Goal: Information Seeking & Learning: Compare options

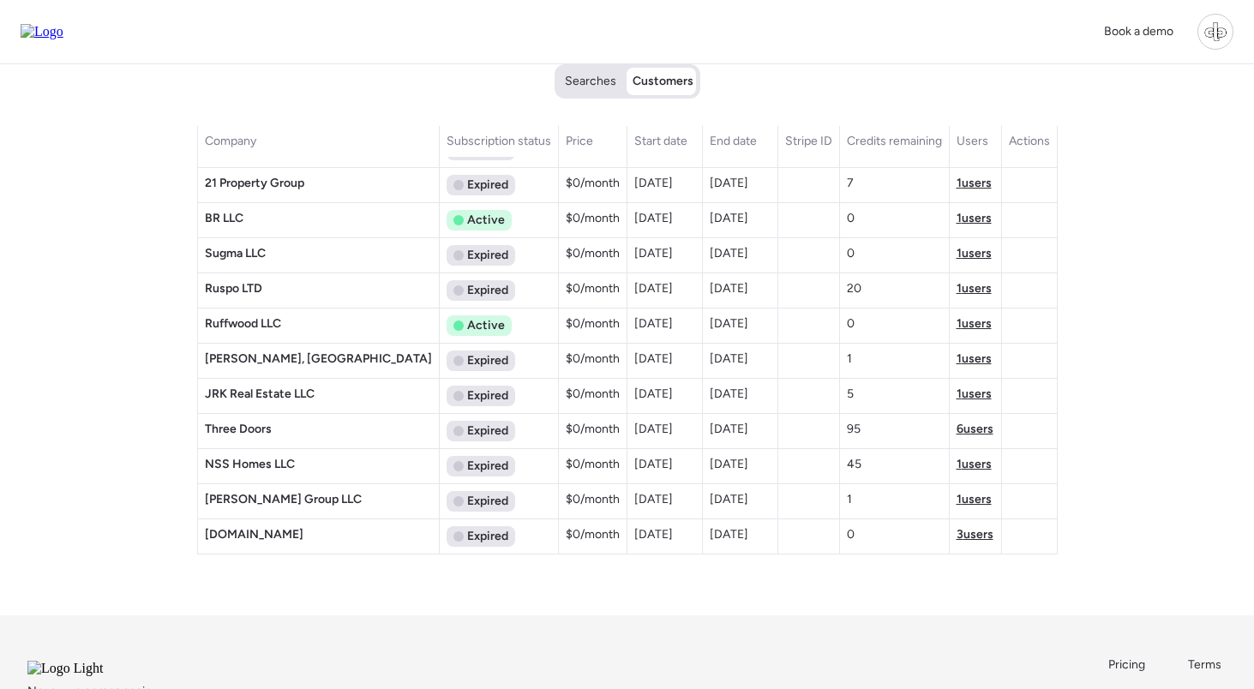
scroll to position [57, 0]
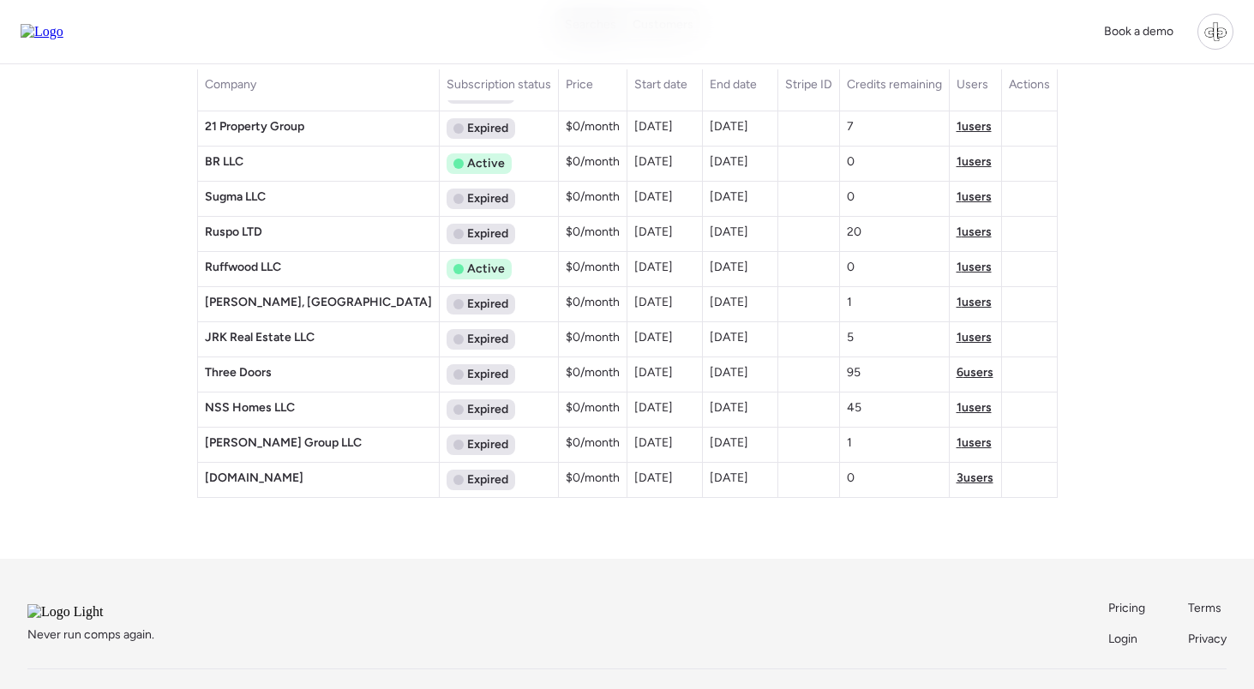
click at [969, 483] on span "3 users" at bounding box center [975, 478] width 37 height 15
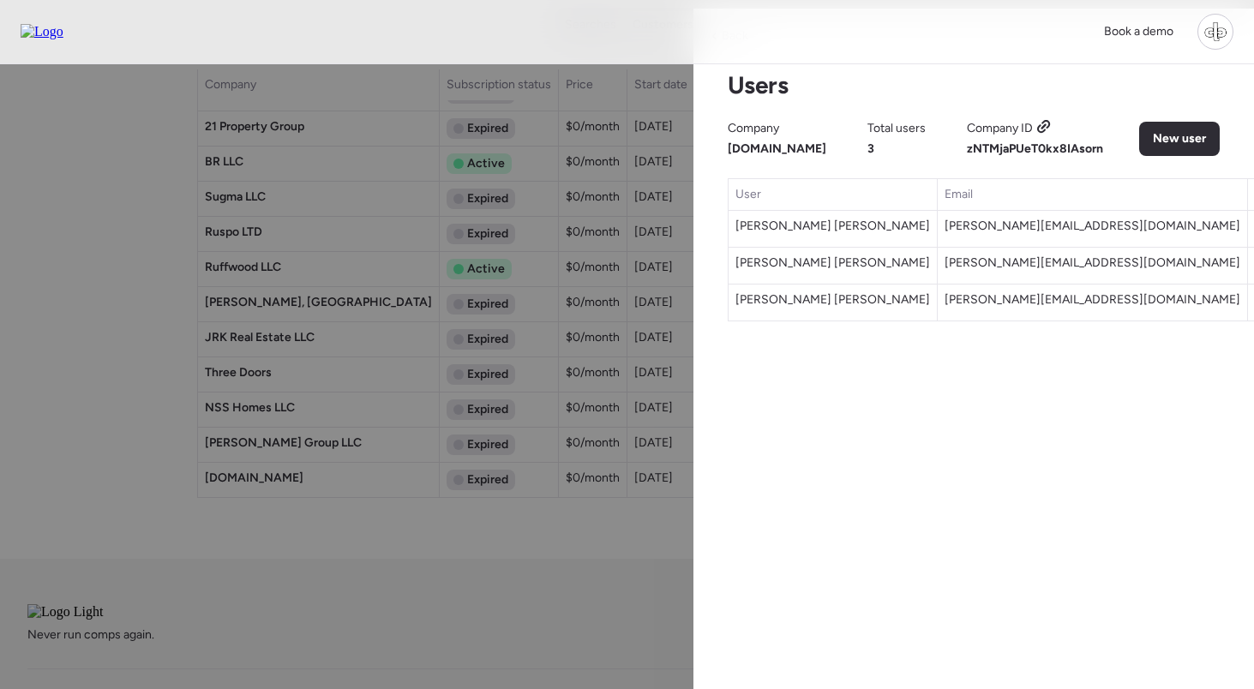
click at [796, 147] on span "Doughopkins.com" at bounding box center [777, 149] width 99 height 17
click at [1044, 124] on icon at bounding box center [1043, 127] width 15 height 14
click at [1036, 144] on span "zNTMjaPUeT0kx8IAsorn" at bounding box center [1035, 148] width 136 height 15
click at [1060, 57] on div "Book a demo" at bounding box center [627, 32] width 1254 height 64
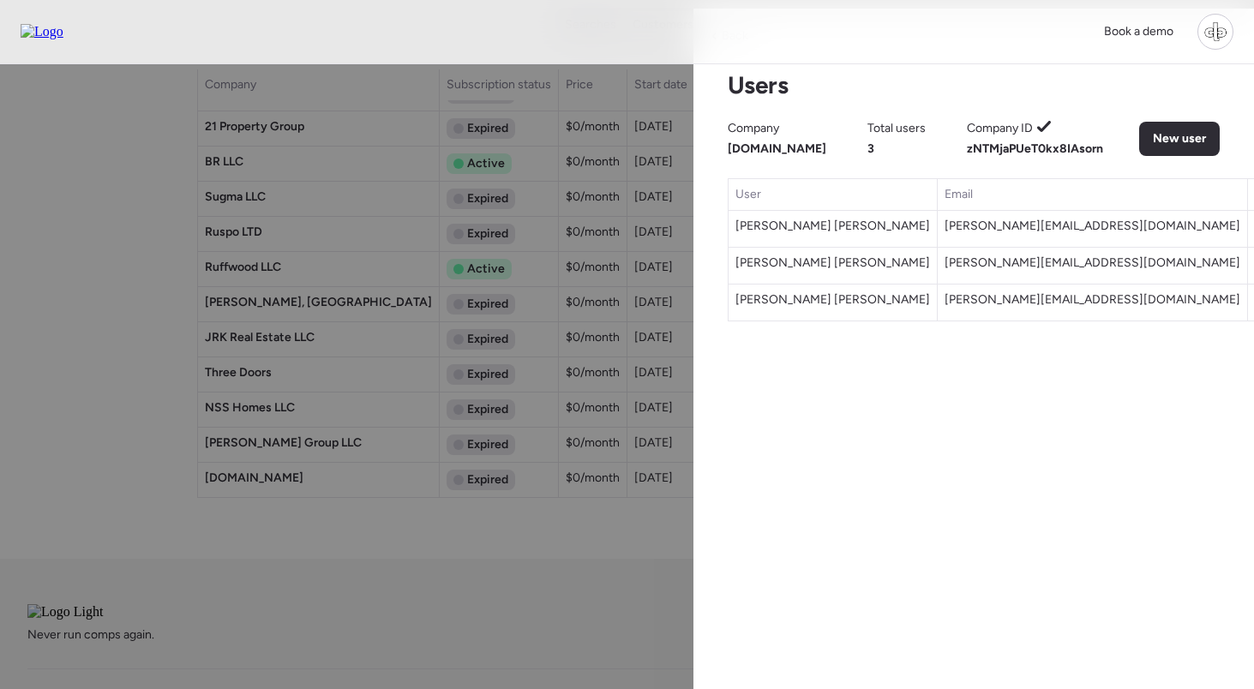
click at [1020, 152] on span "zNTMjaPUeT0kx8IAsorn" at bounding box center [1035, 148] width 136 height 15
copy span "zNTMjaPUeT0kx8IAsorn"
click at [1010, 76] on div "Users Company Doughopkins.com Total users 3 Company ID zNTMjaPUeT0kx8IAsorn New…" at bounding box center [973, 195] width 547 height 251
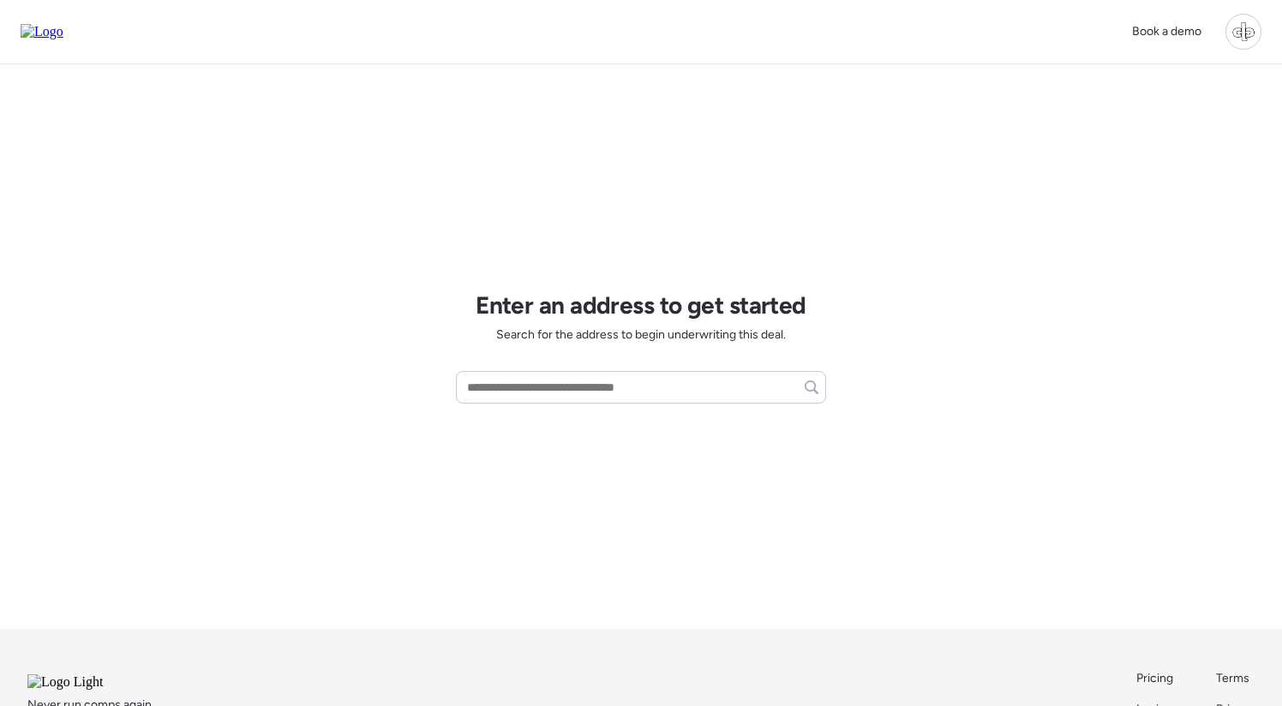
click at [1240, 34] on div at bounding box center [1244, 32] width 36 height 36
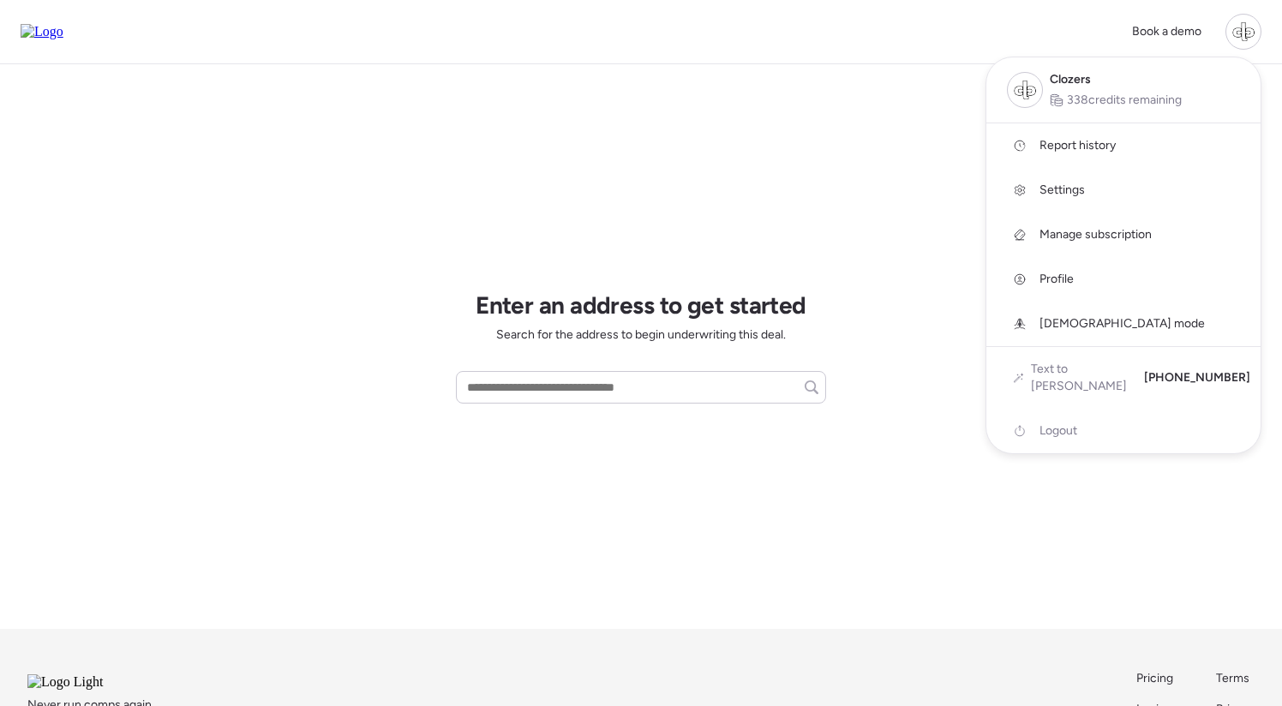
click at [1094, 147] on span "Report history" at bounding box center [1078, 145] width 76 height 17
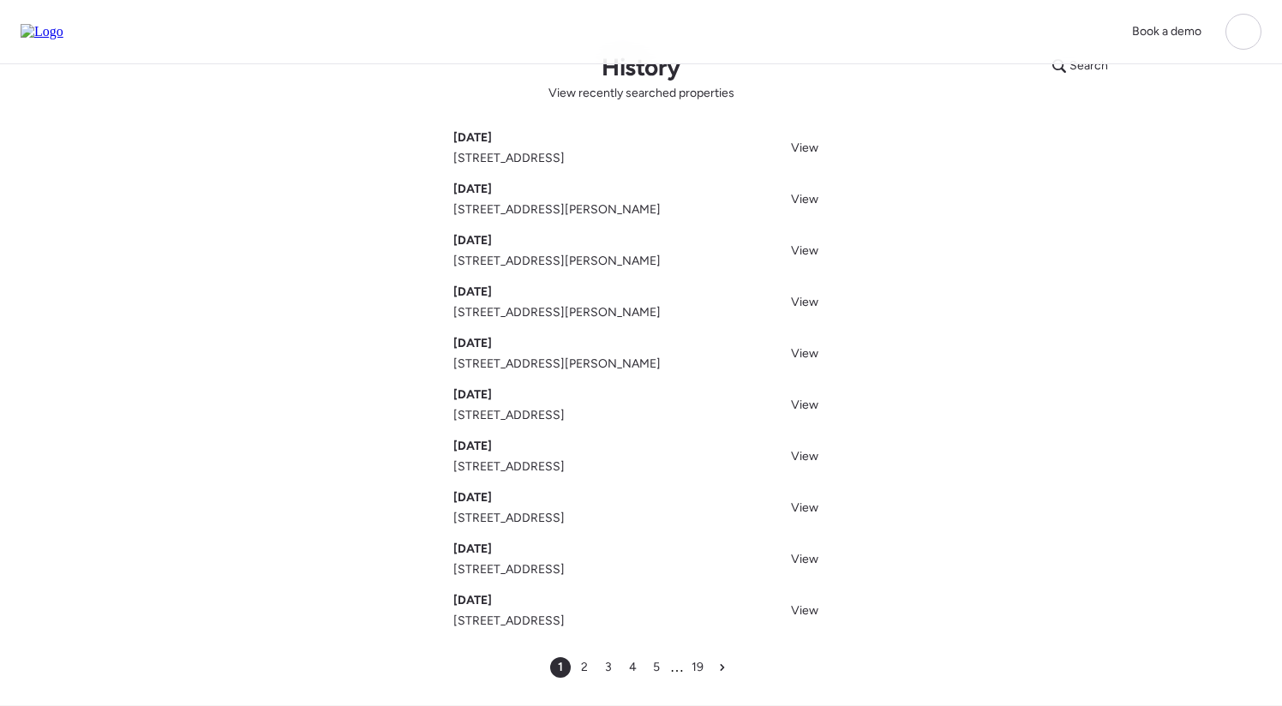
scroll to position [42, 0]
click at [812, 198] on span "View" at bounding box center [804, 196] width 27 height 15
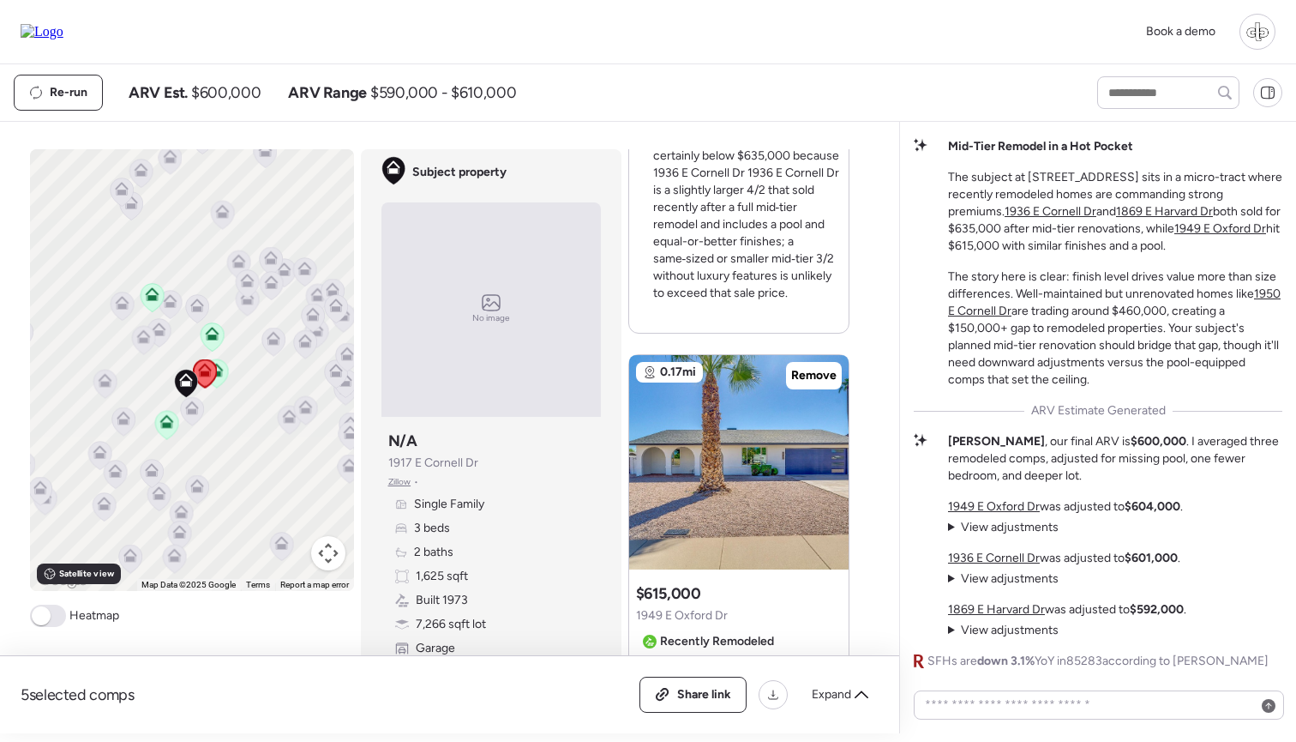
scroll to position [904, 0]
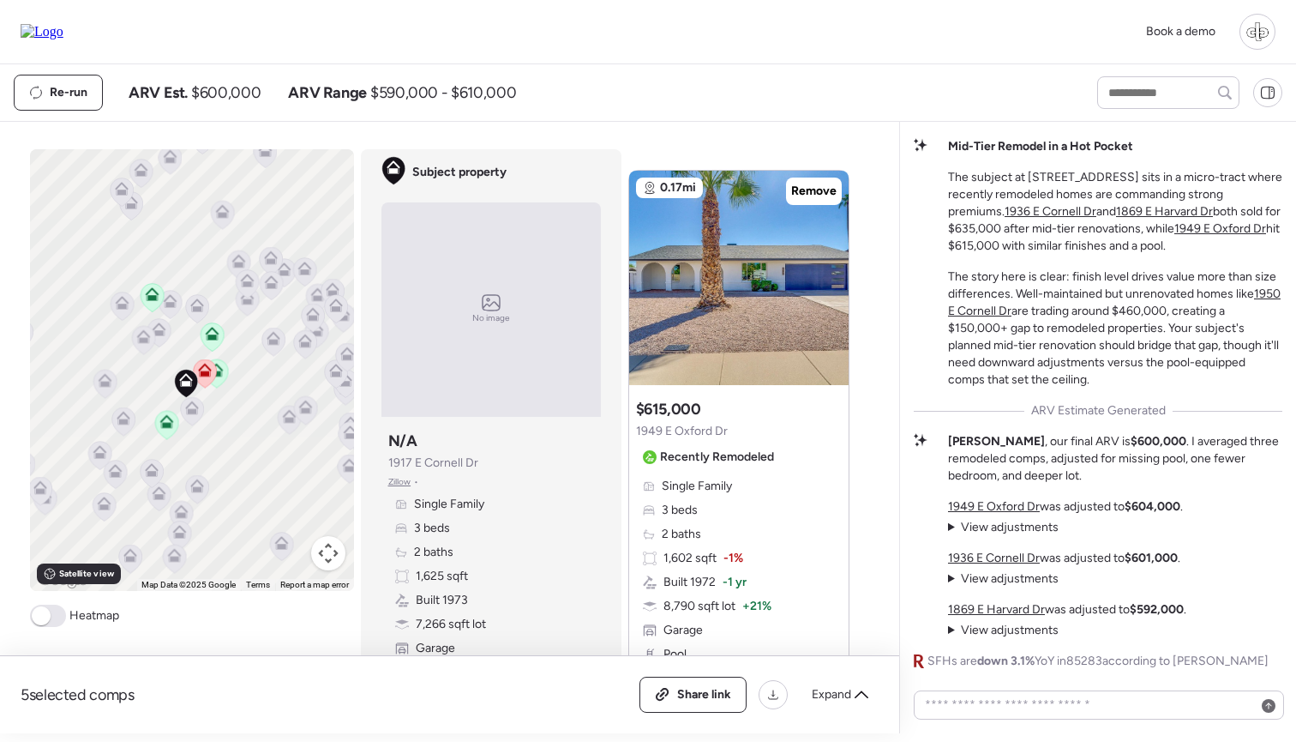
click at [908, 59] on div "Book a demo" at bounding box center [648, 32] width 1296 height 64
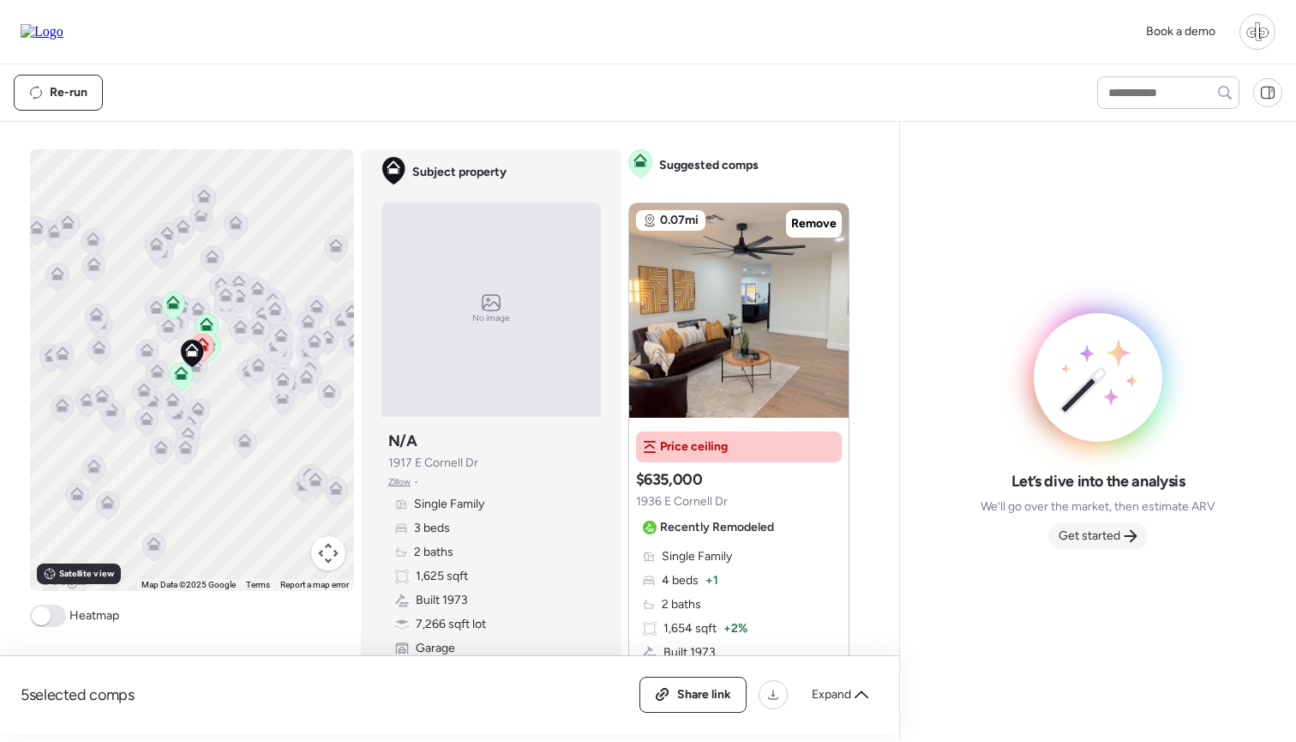
click at [1096, 534] on span "Get started" at bounding box center [1090, 535] width 62 height 17
click at [723, 315] on img at bounding box center [738, 310] width 219 height 214
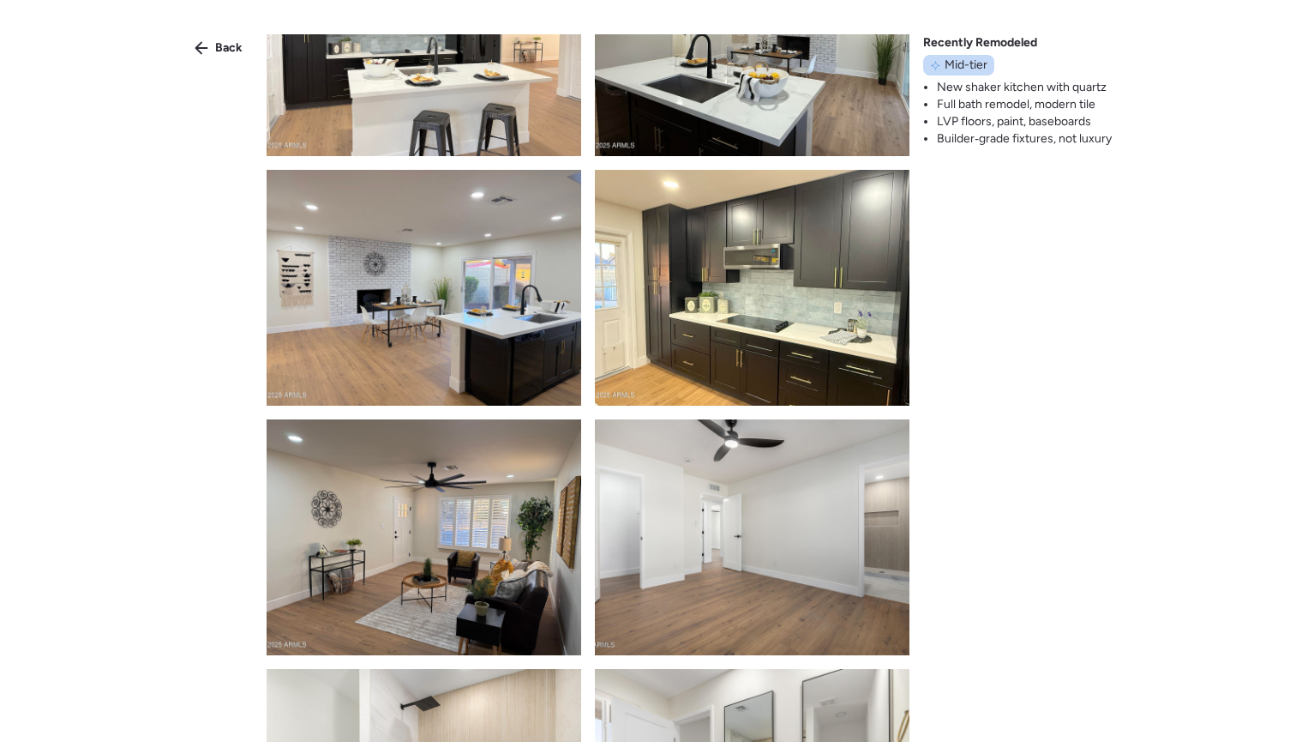
scroll to position [394, 0]
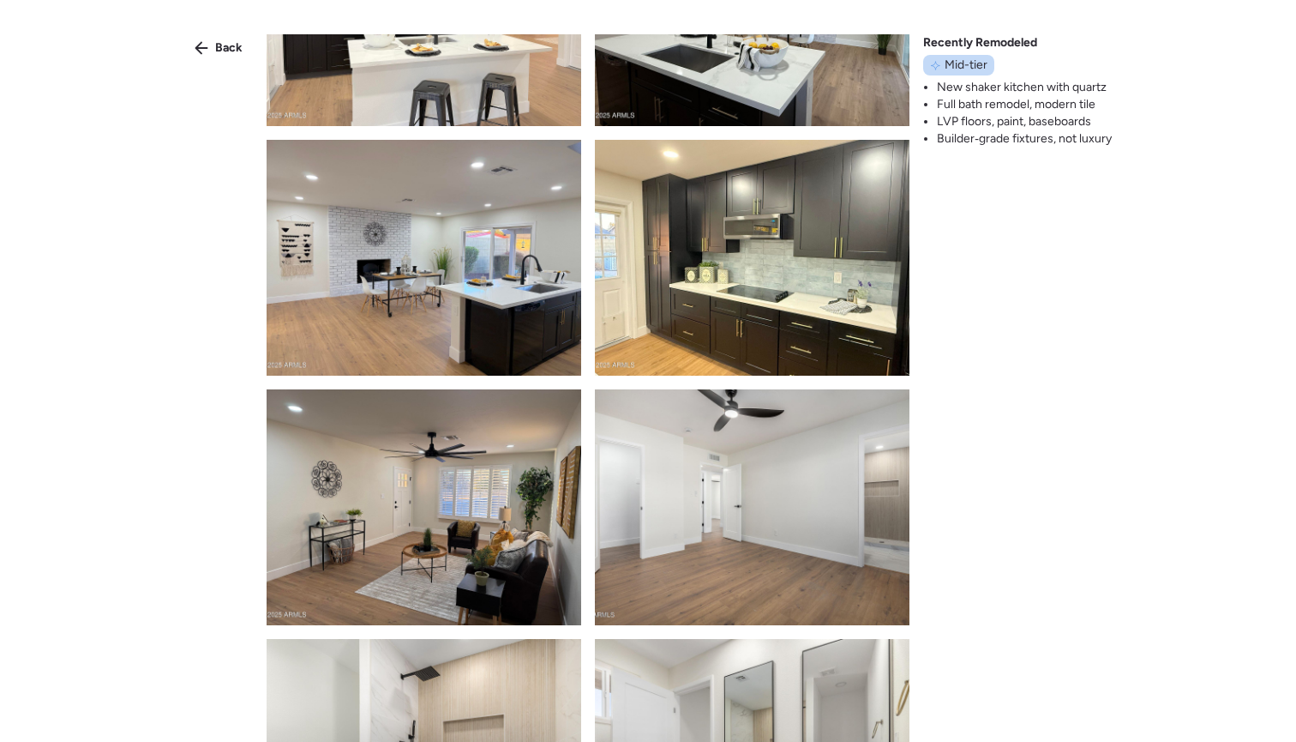
click at [211, 43] on div "Back" at bounding box center [218, 47] width 69 height 27
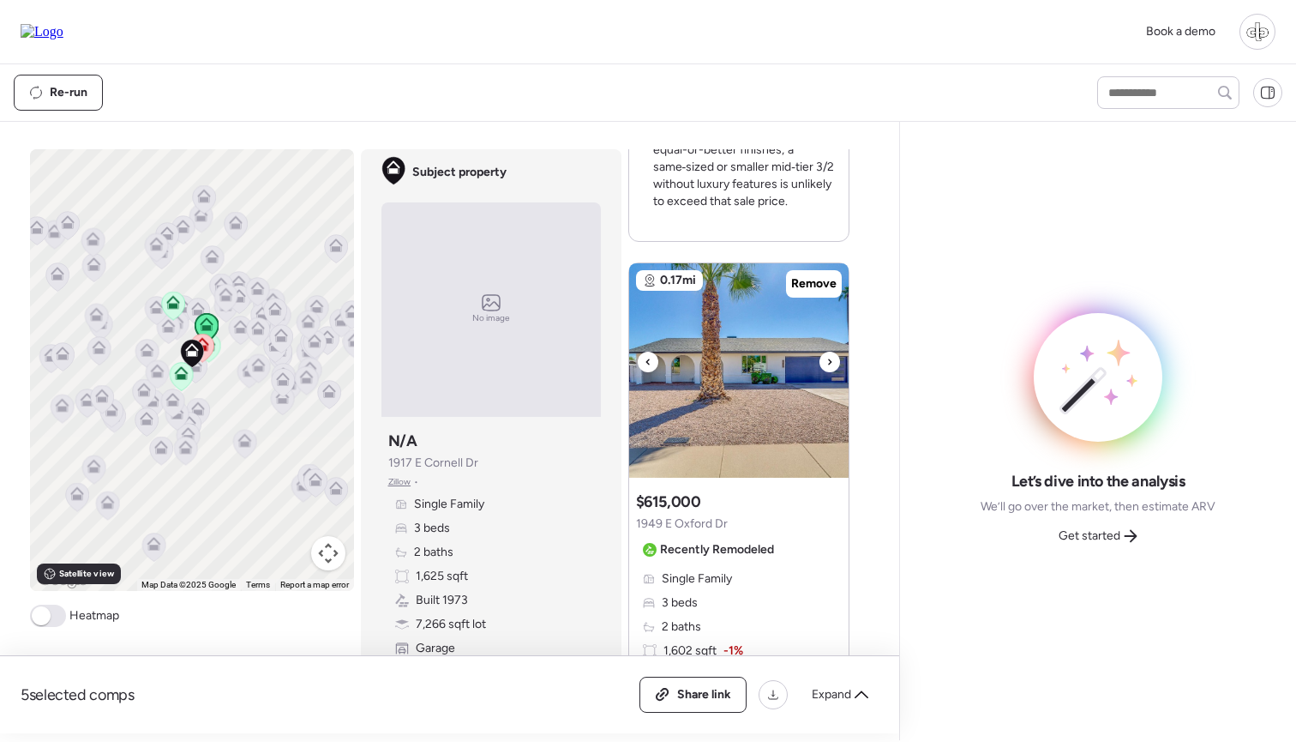
scroll to position [837, 0]
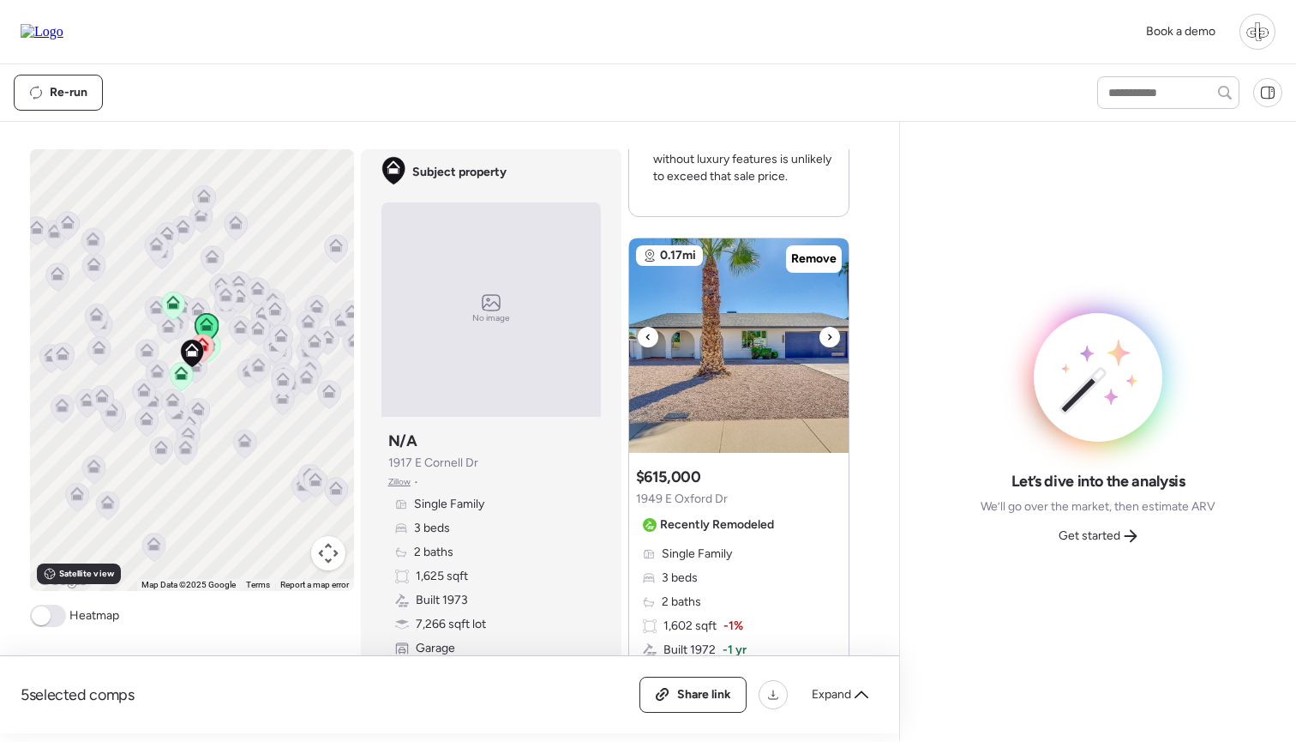
click at [701, 381] on img at bounding box center [738, 345] width 219 height 214
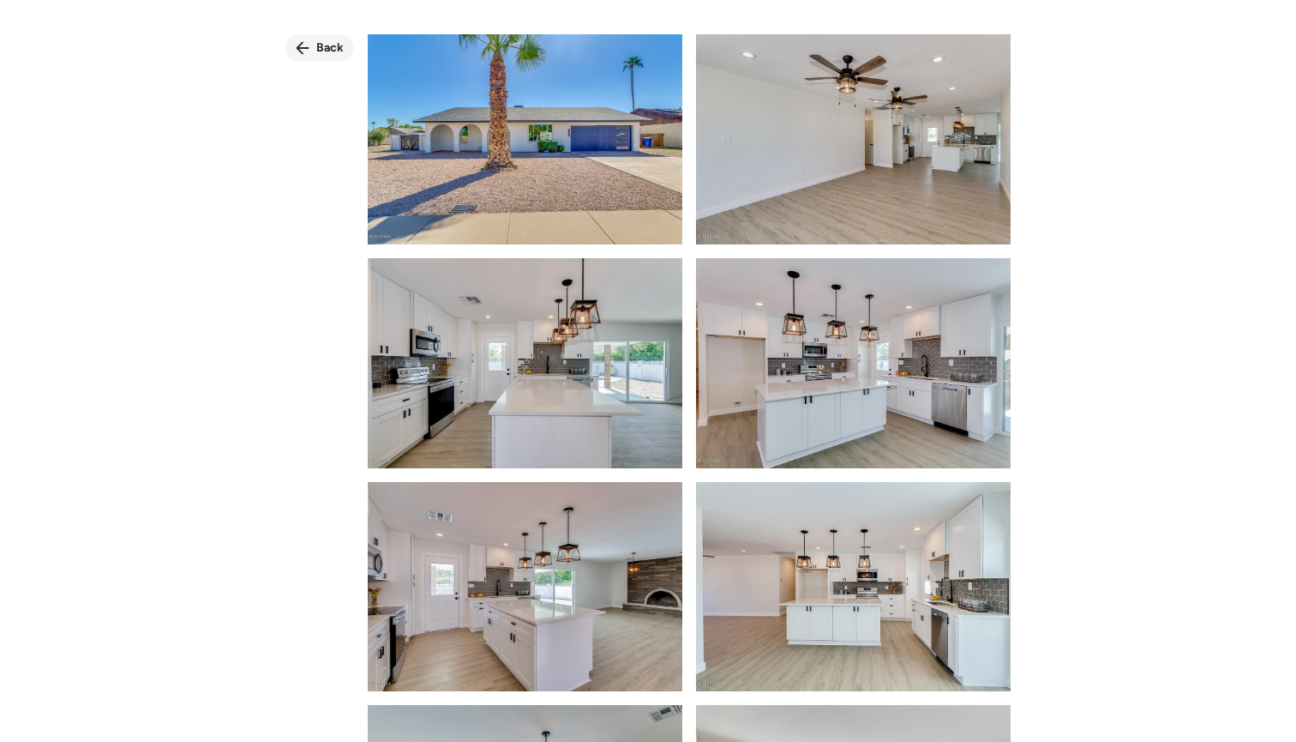
click at [307, 54] on icon at bounding box center [303, 48] width 14 height 14
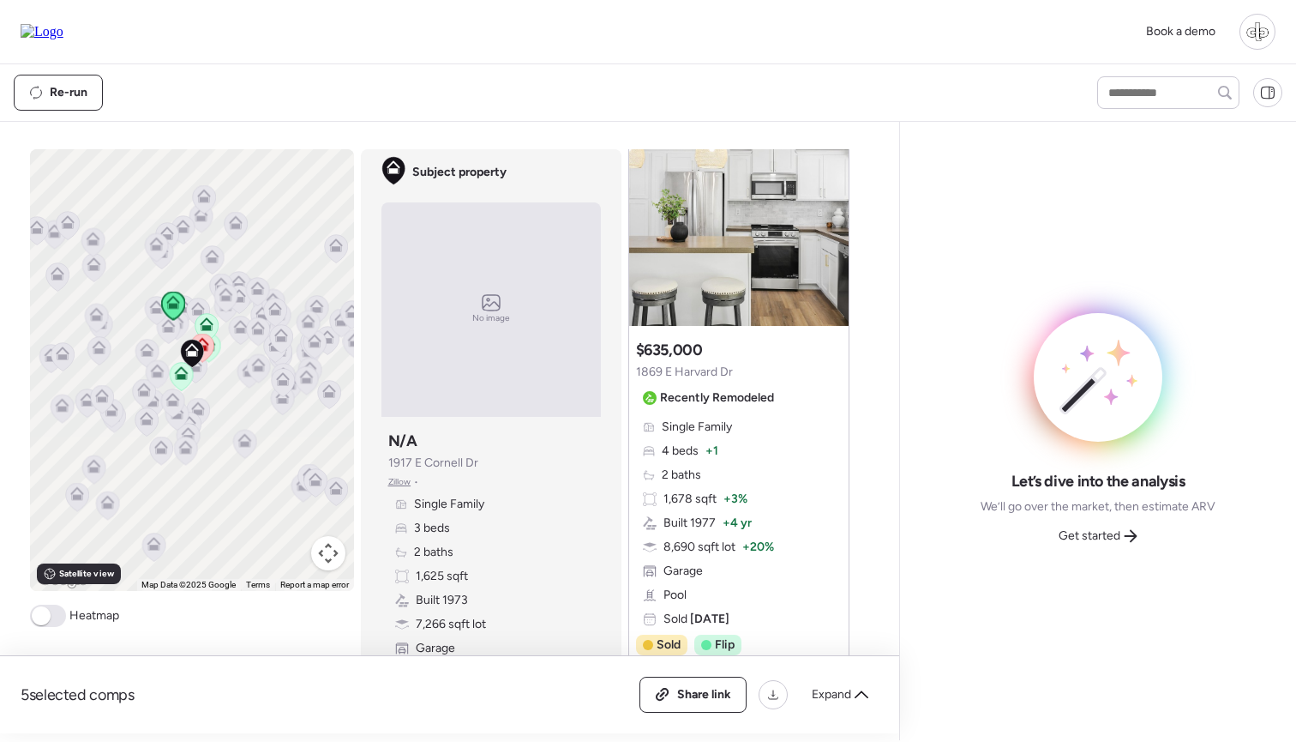
scroll to position [1764, 0]
click at [777, 244] on img at bounding box center [738, 218] width 219 height 214
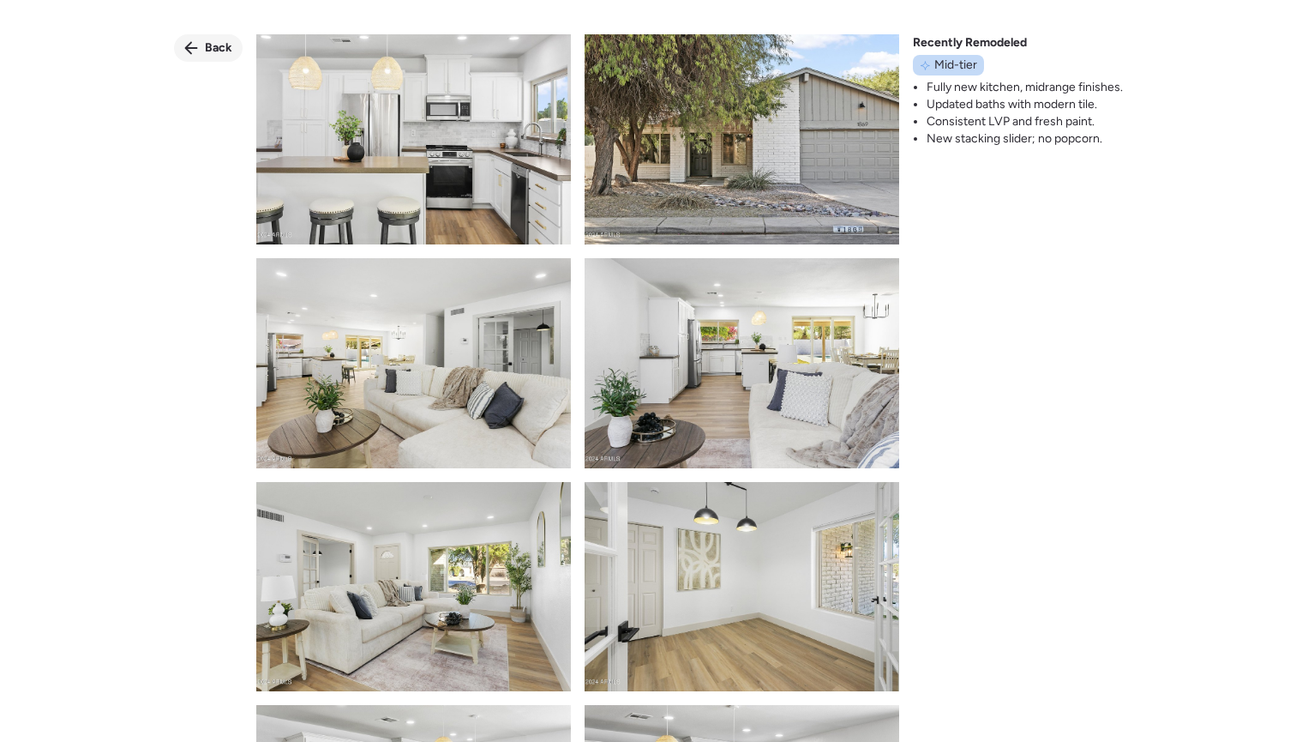
click at [211, 39] on div "Back" at bounding box center [208, 47] width 69 height 27
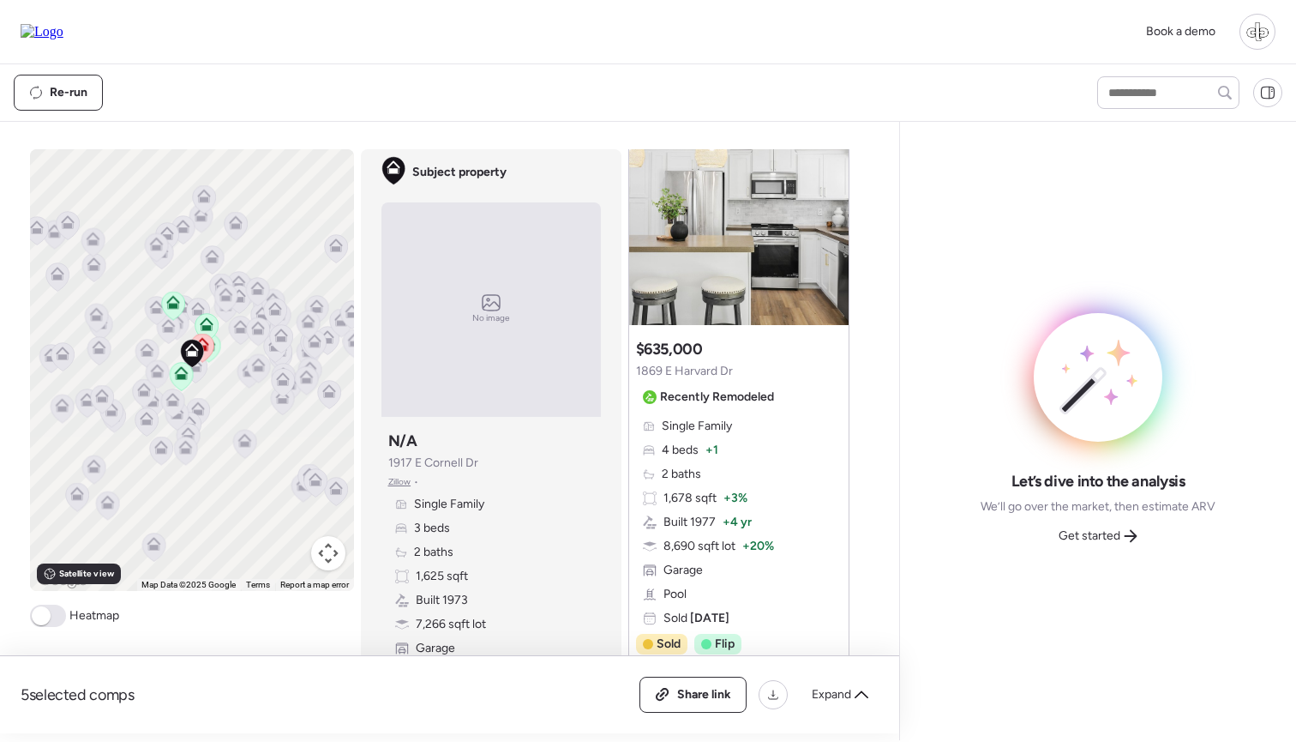
click at [249, 327] on icon at bounding box center [257, 331] width 23 height 28
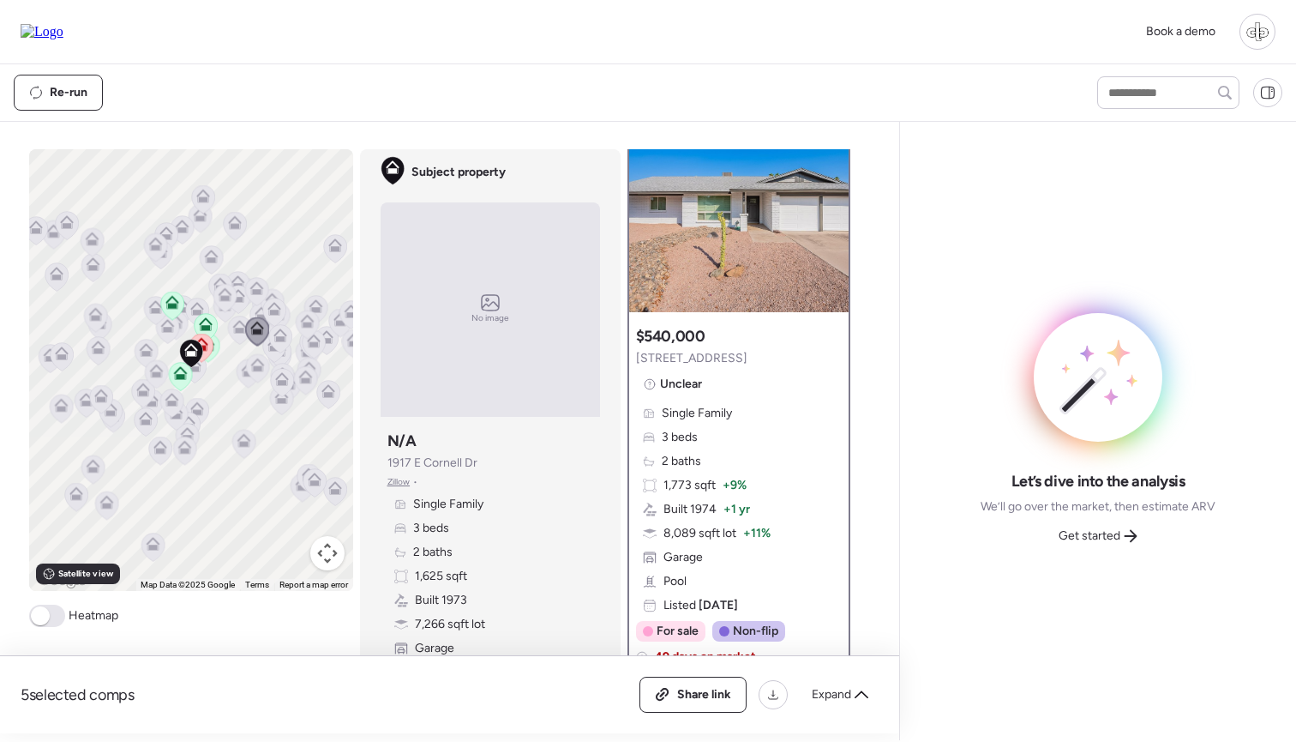
scroll to position [0, 0]
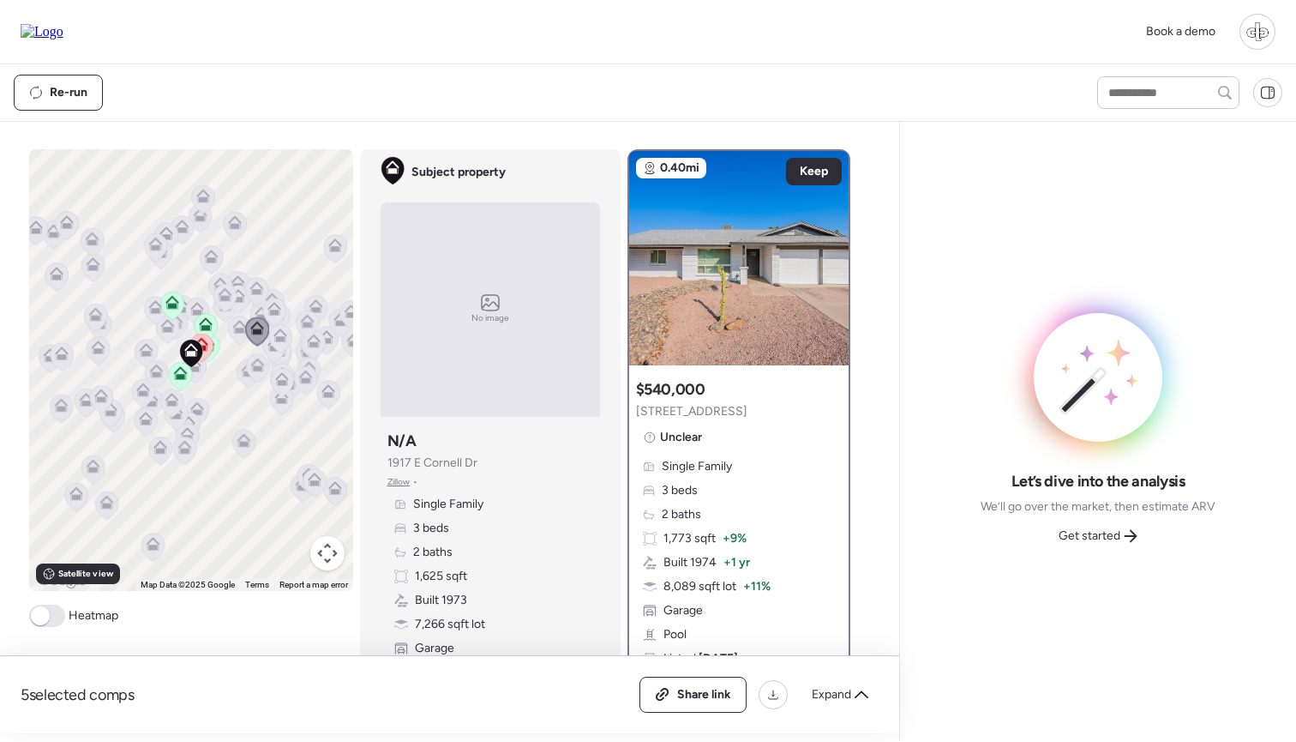
click at [235, 286] on icon at bounding box center [225, 297] width 24 height 29
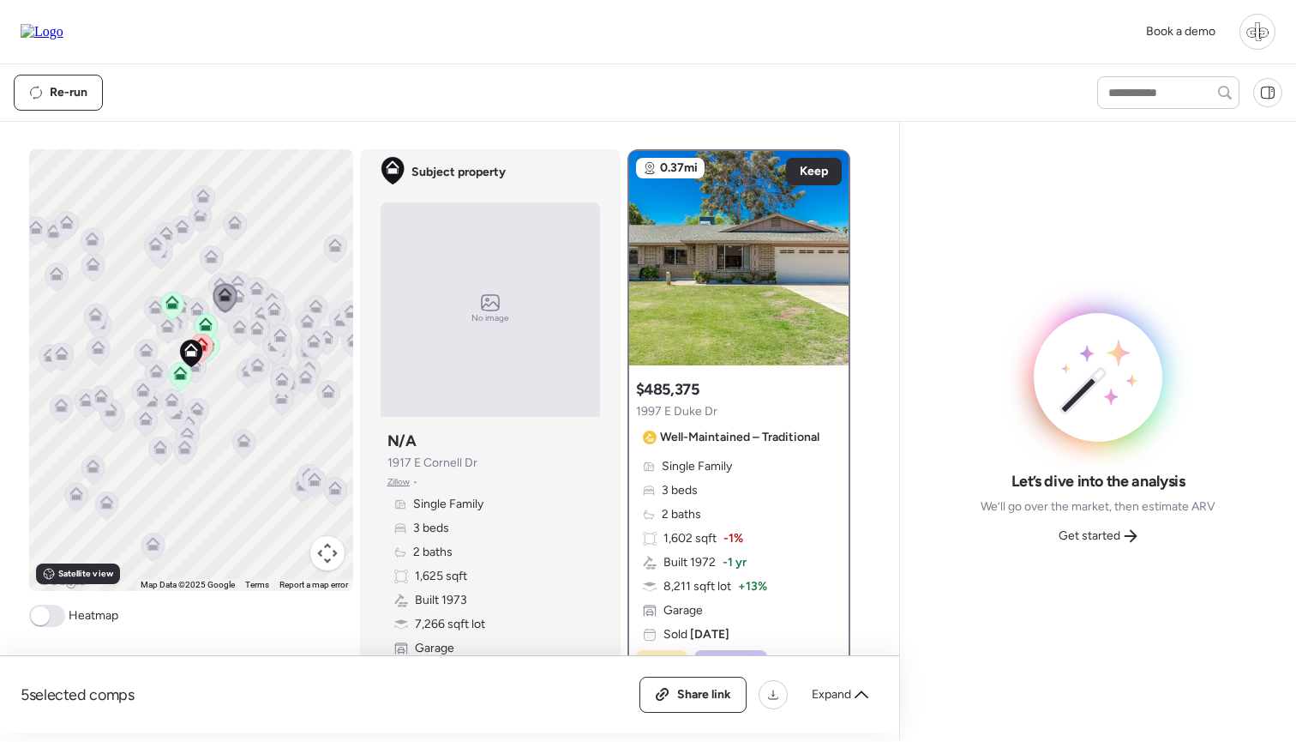
click at [253, 333] on icon at bounding box center [256, 330] width 11 height 5
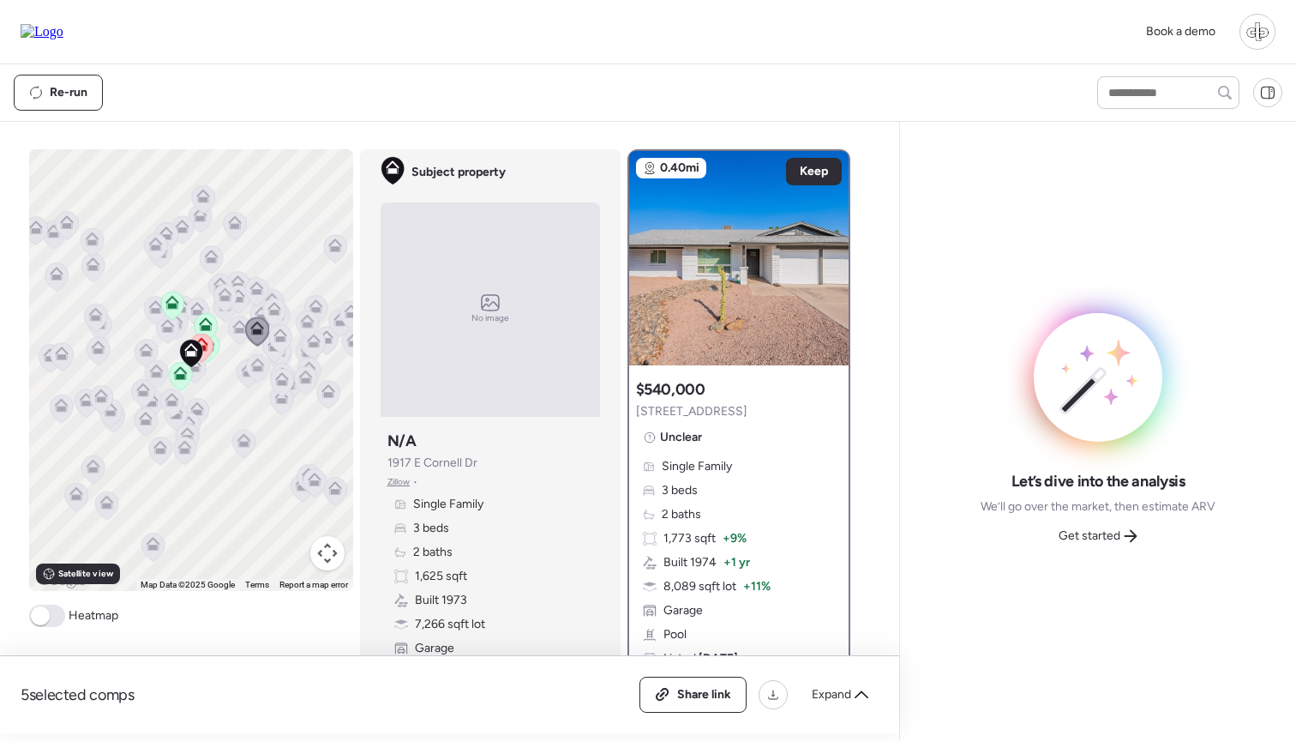
click at [252, 376] on icon at bounding box center [257, 368] width 23 height 28
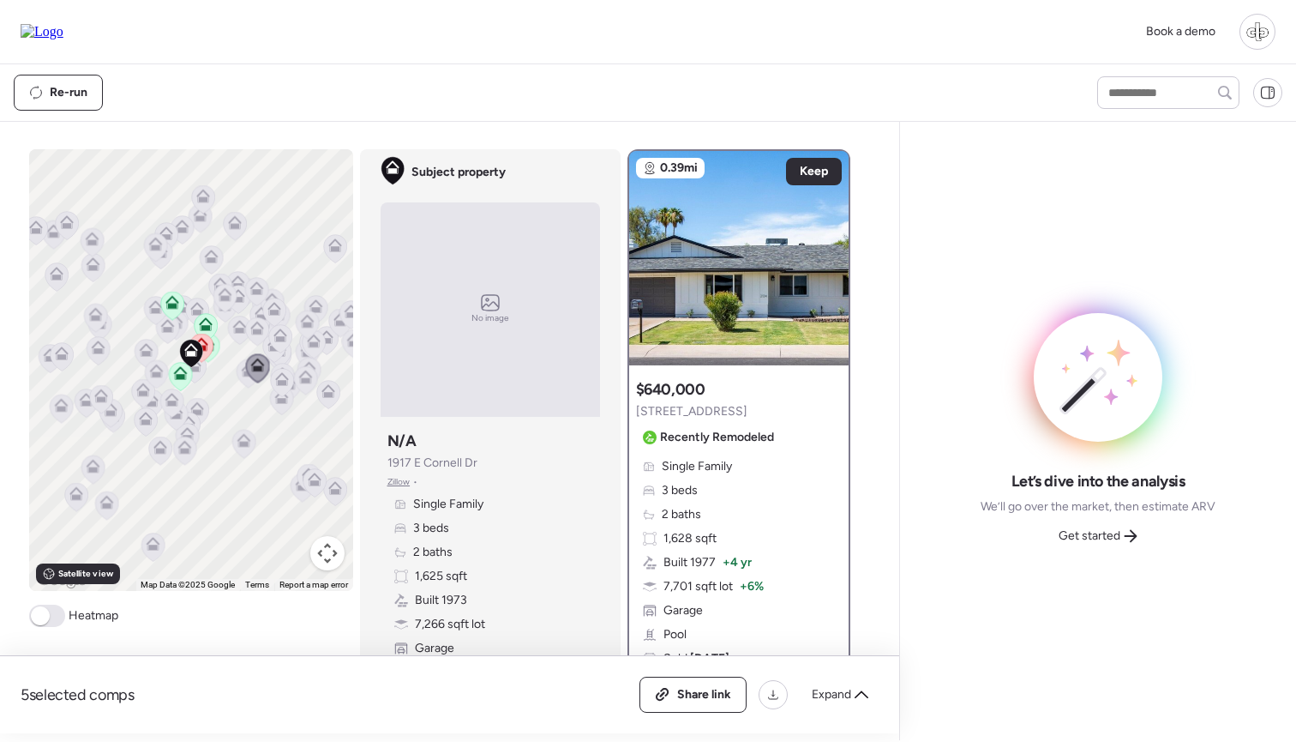
click at [281, 384] on icon at bounding box center [281, 382] width 11 height 5
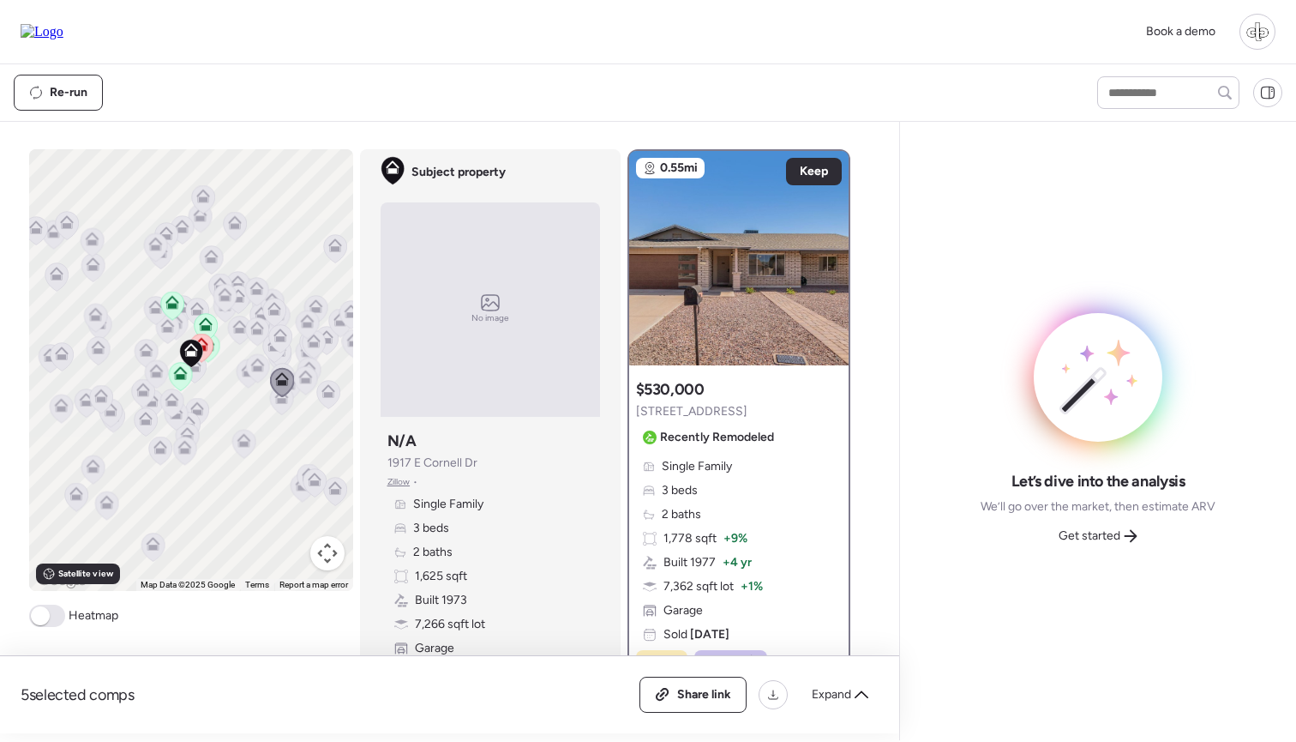
click at [279, 329] on icon at bounding box center [280, 335] width 14 height 14
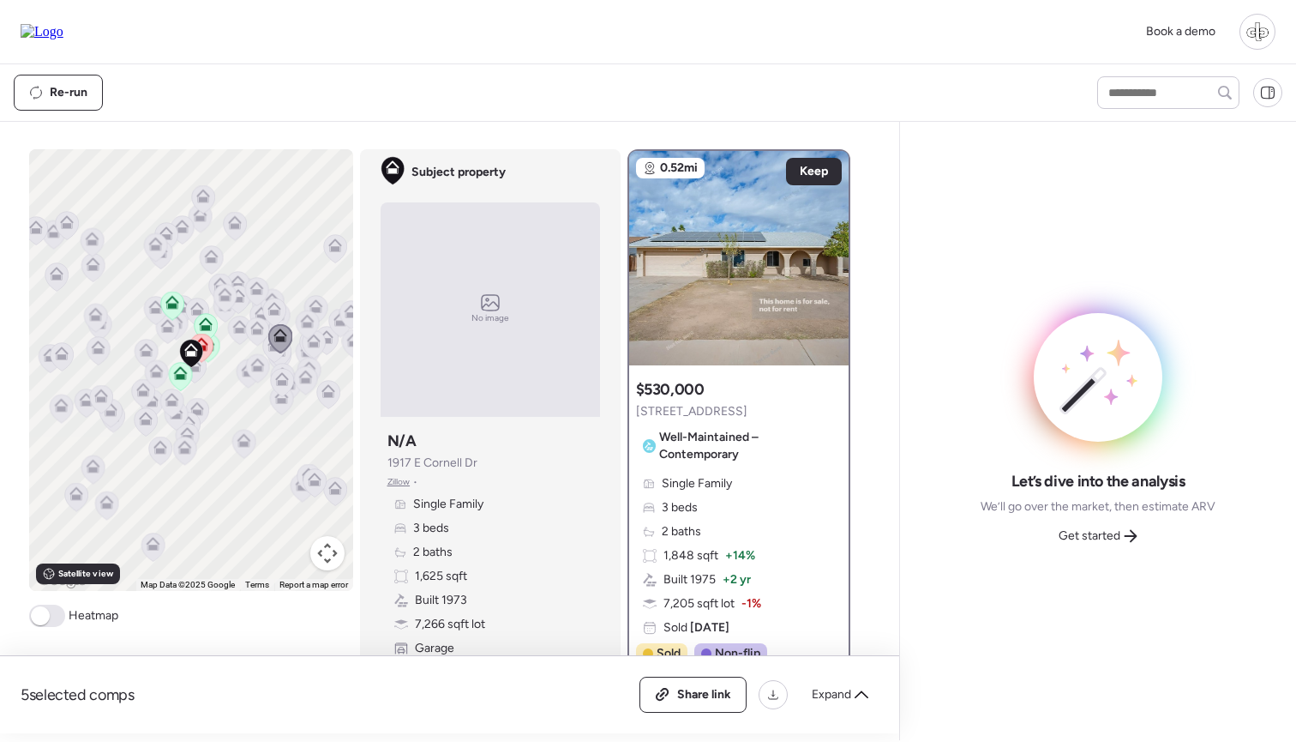
click at [99, 320] on icon at bounding box center [94, 317] width 11 height 5
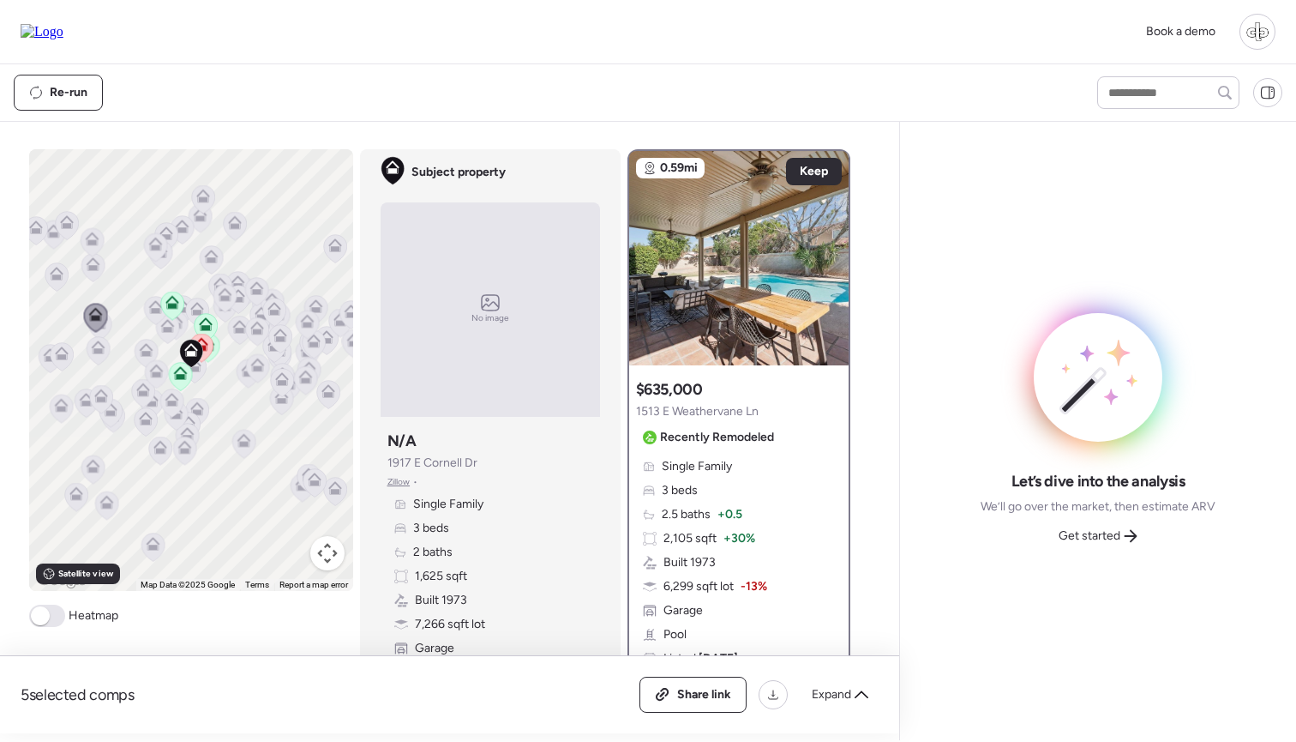
click at [78, 411] on icon at bounding box center [86, 402] width 24 height 29
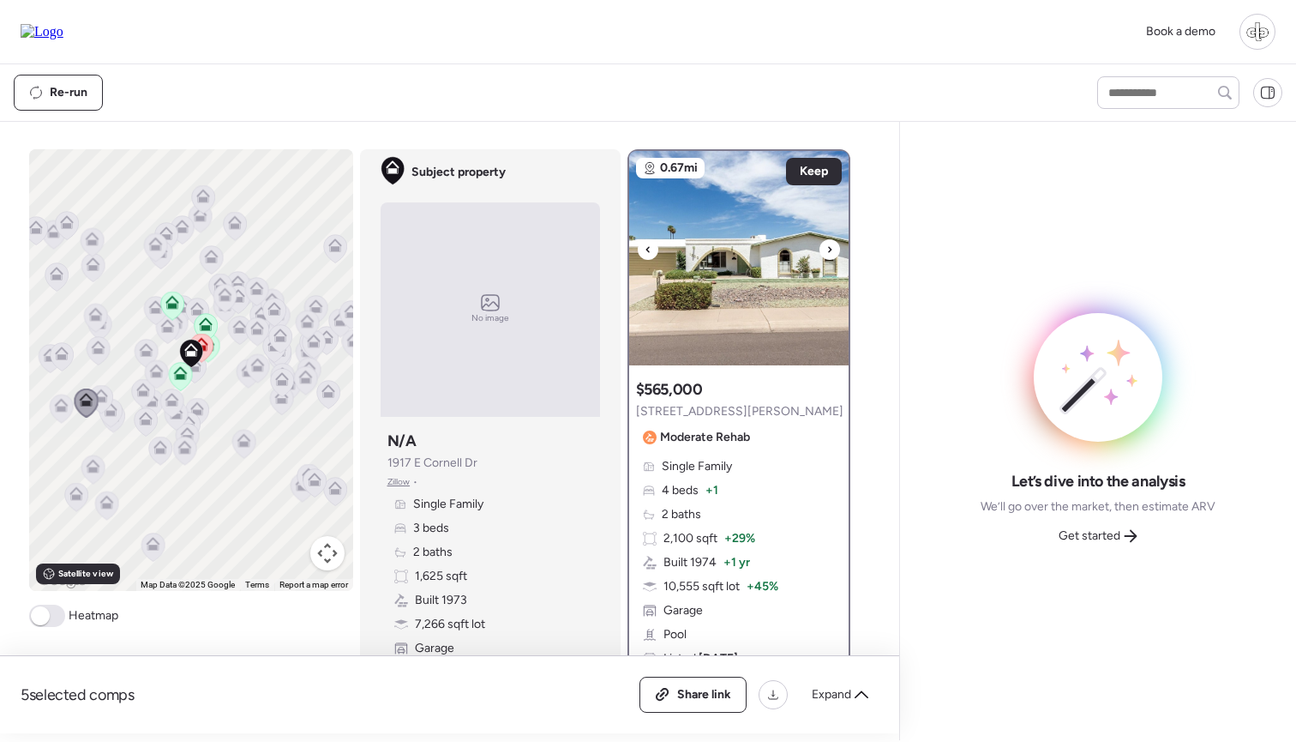
click at [739, 268] on img at bounding box center [738, 258] width 219 height 214
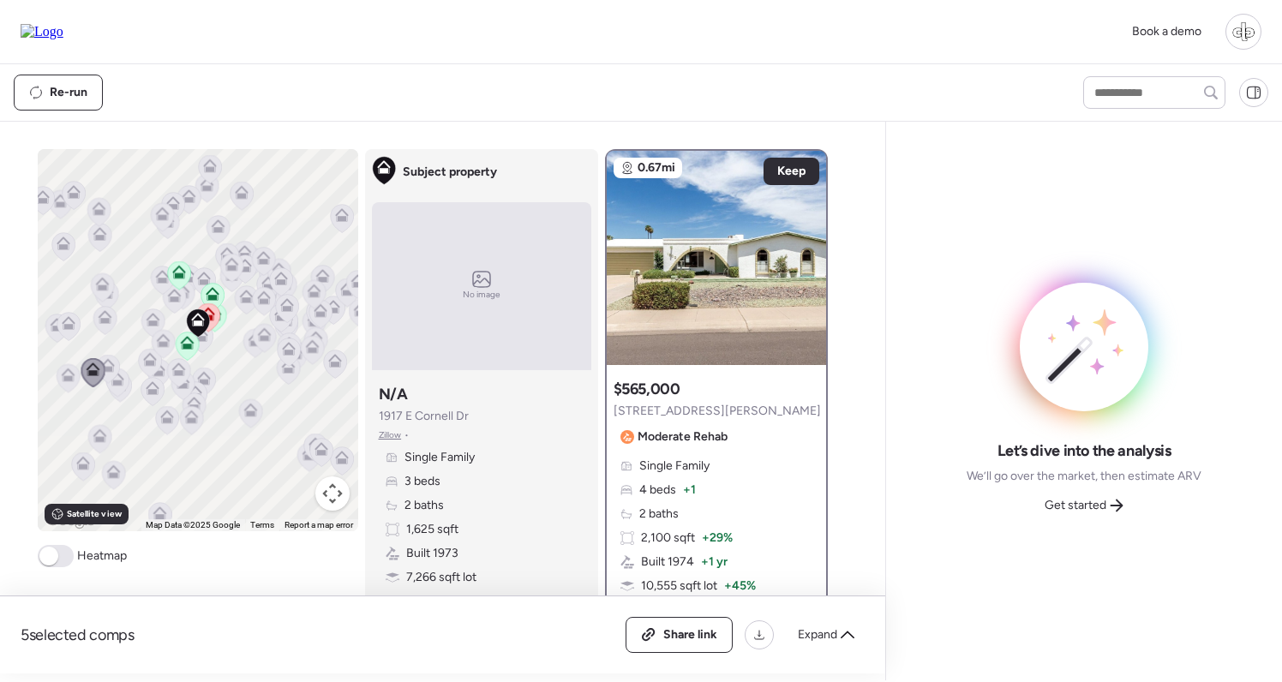
click at [699, 542] on div "2,100 sqft + 29%" at bounding box center [677, 538] width 112 height 17
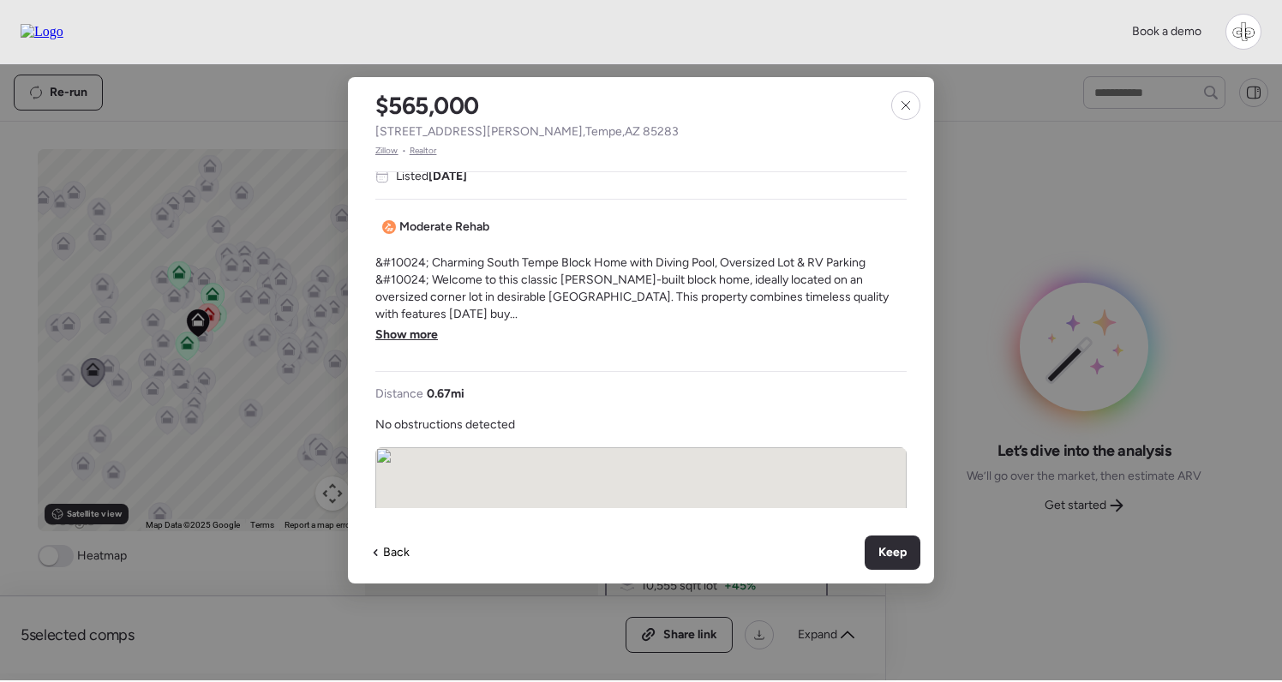
scroll to position [464, 0]
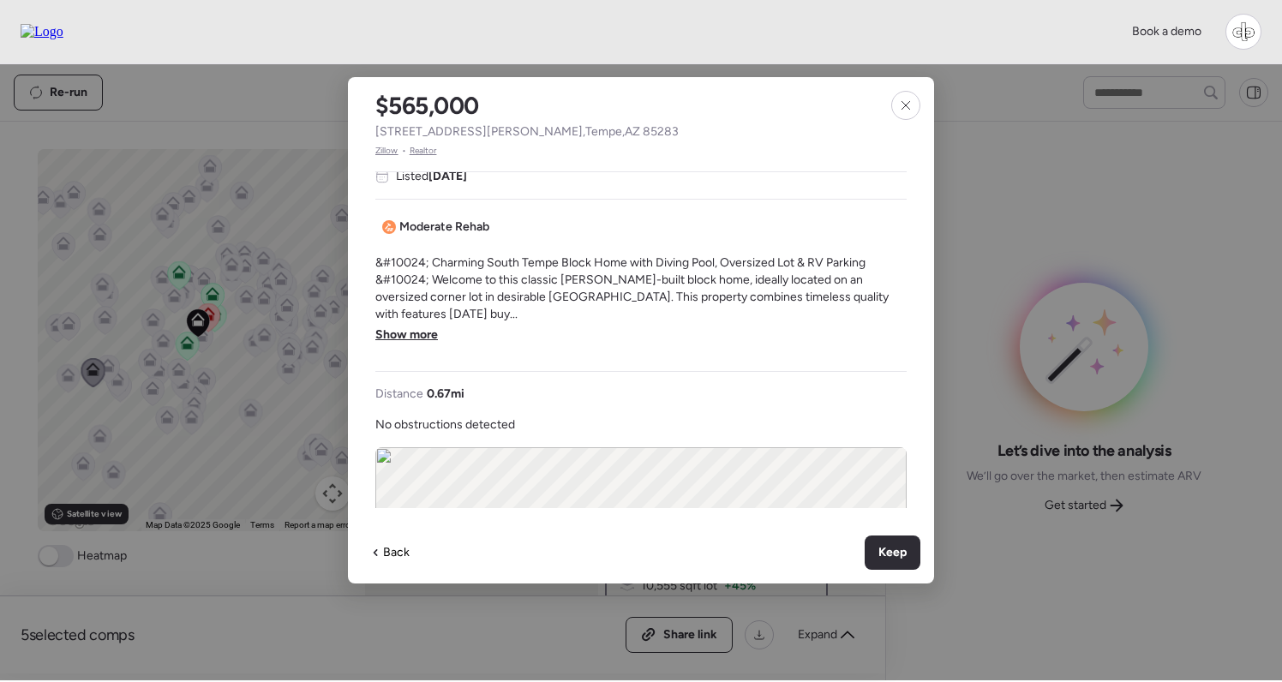
click at [417, 327] on span "Show more" at bounding box center [406, 335] width 63 height 17
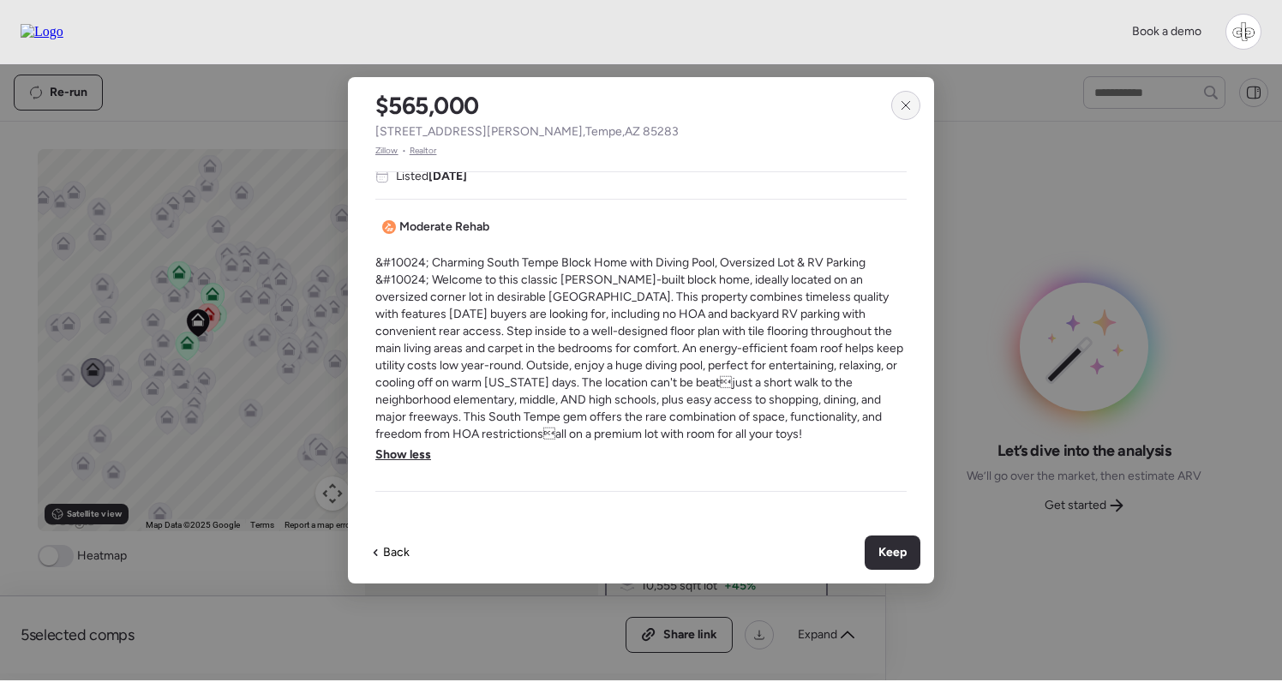
click at [909, 109] on icon at bounding box center [906, 106] width 14 height 14
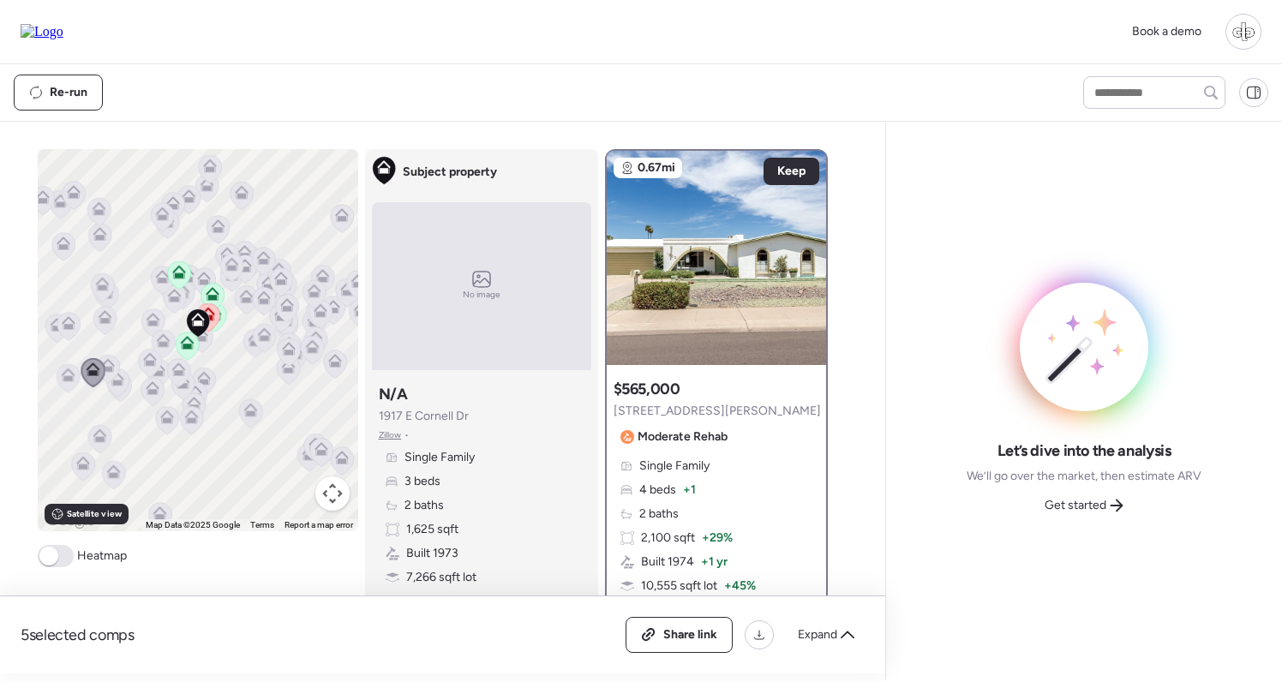
click at [119, 393] on icon at bounding box center [116, 383] width 23 height 28
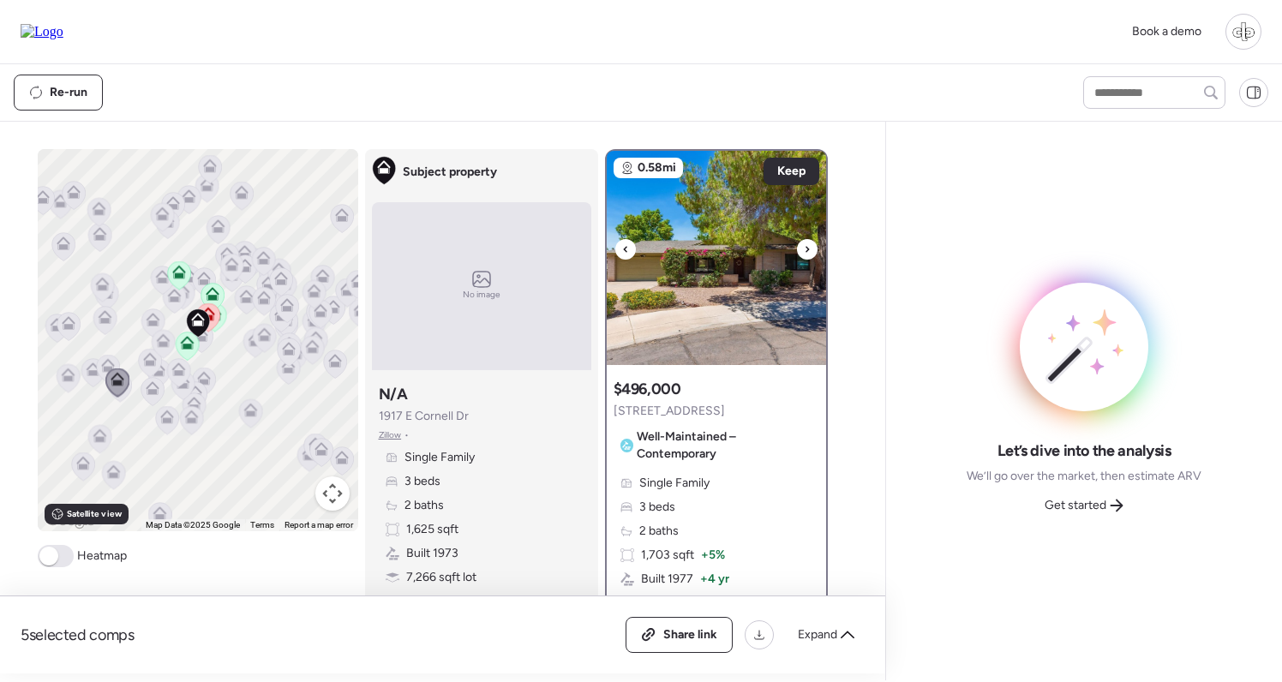
click at [700, 310] on img at bounding box center [716, 258] width 219 height 214
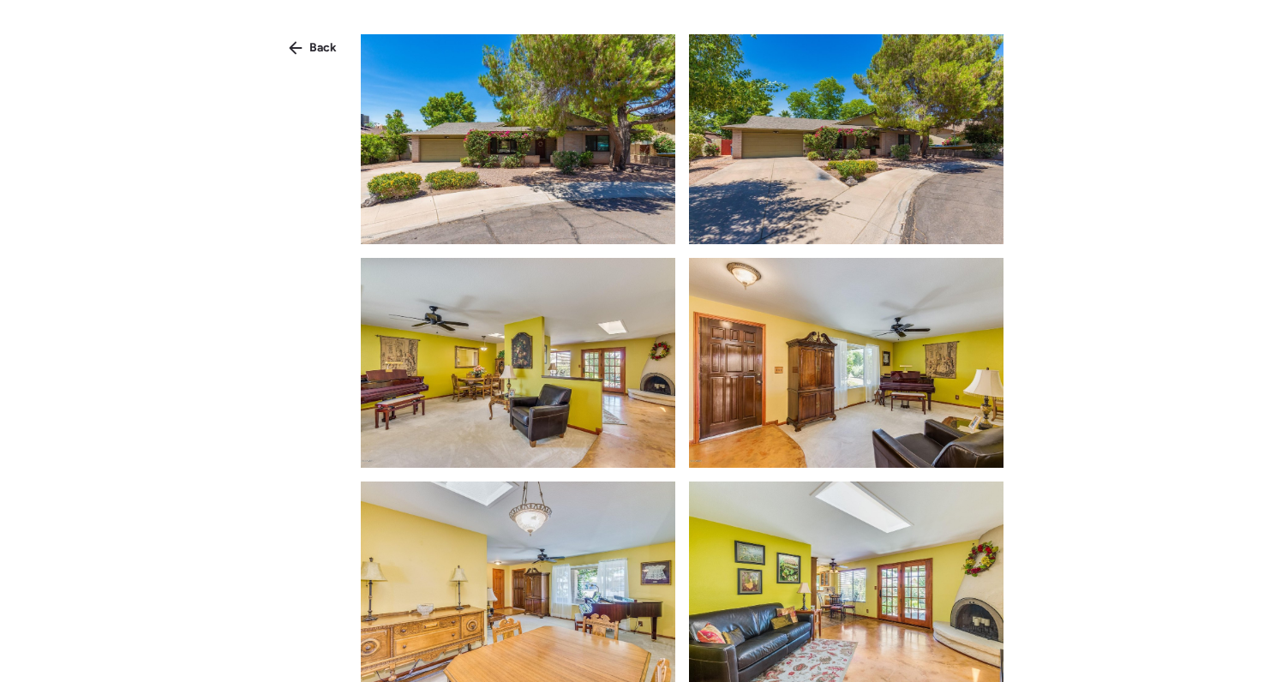
scroll to position [826, 0]
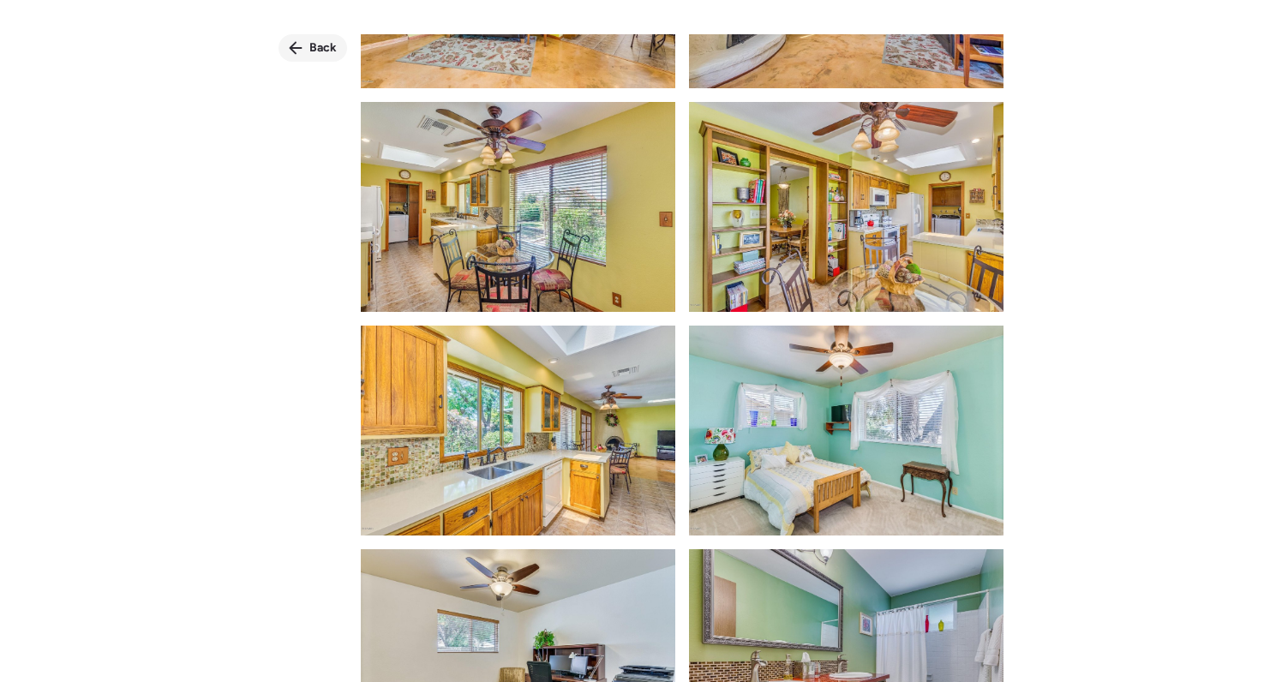
click at [324, 41] on span "Back" at bounding box center [322, 47] width 27 height 17
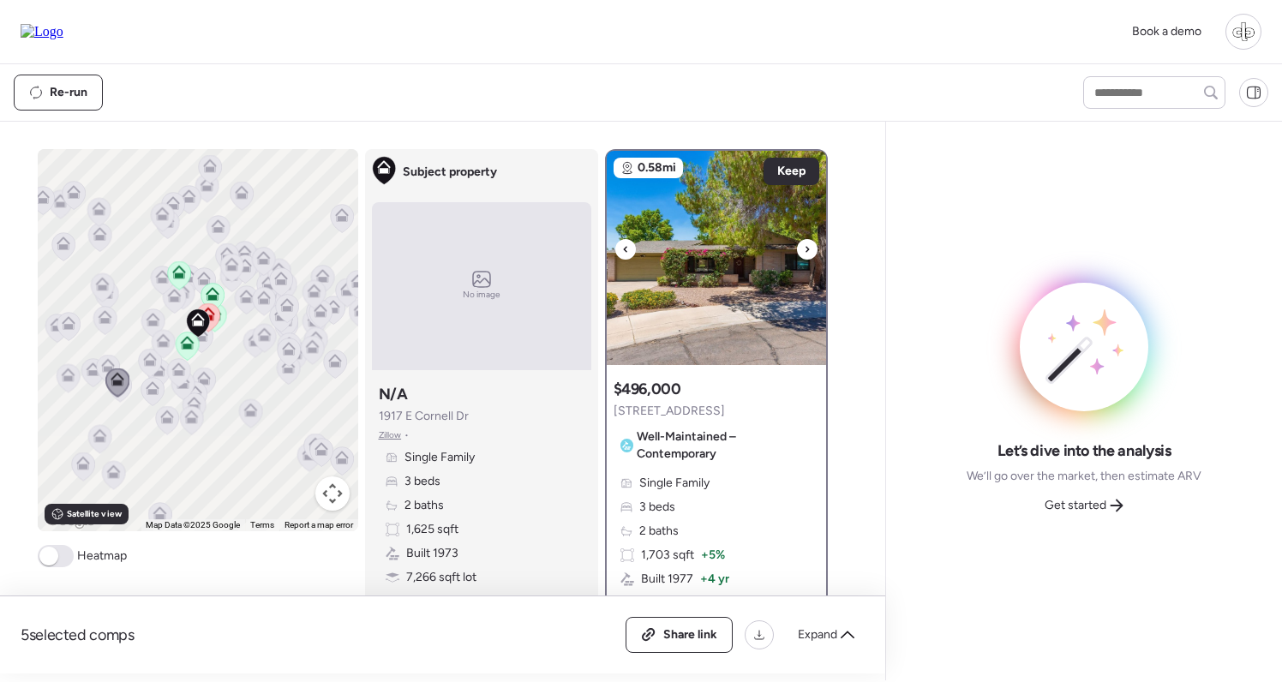
scroll to position [-1, 0]
click at [735, 330] on img at bounding box center [716, 258] width 219 height 214
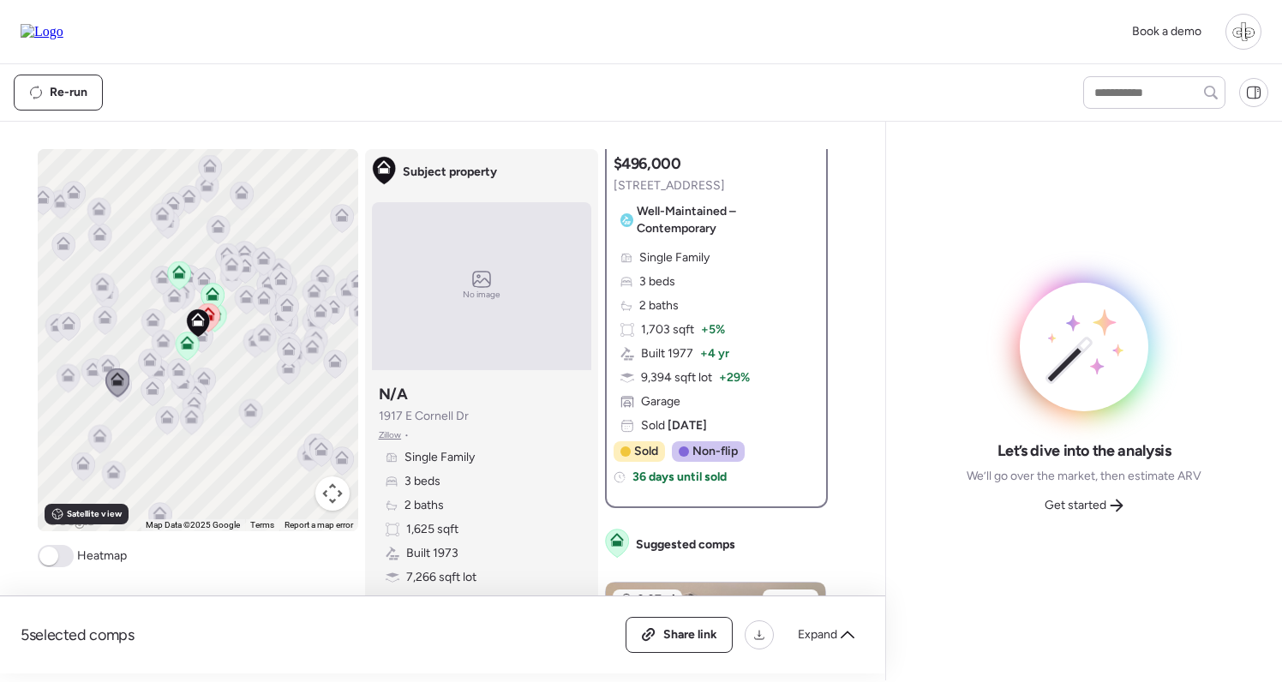
scroll to position [371, 0]
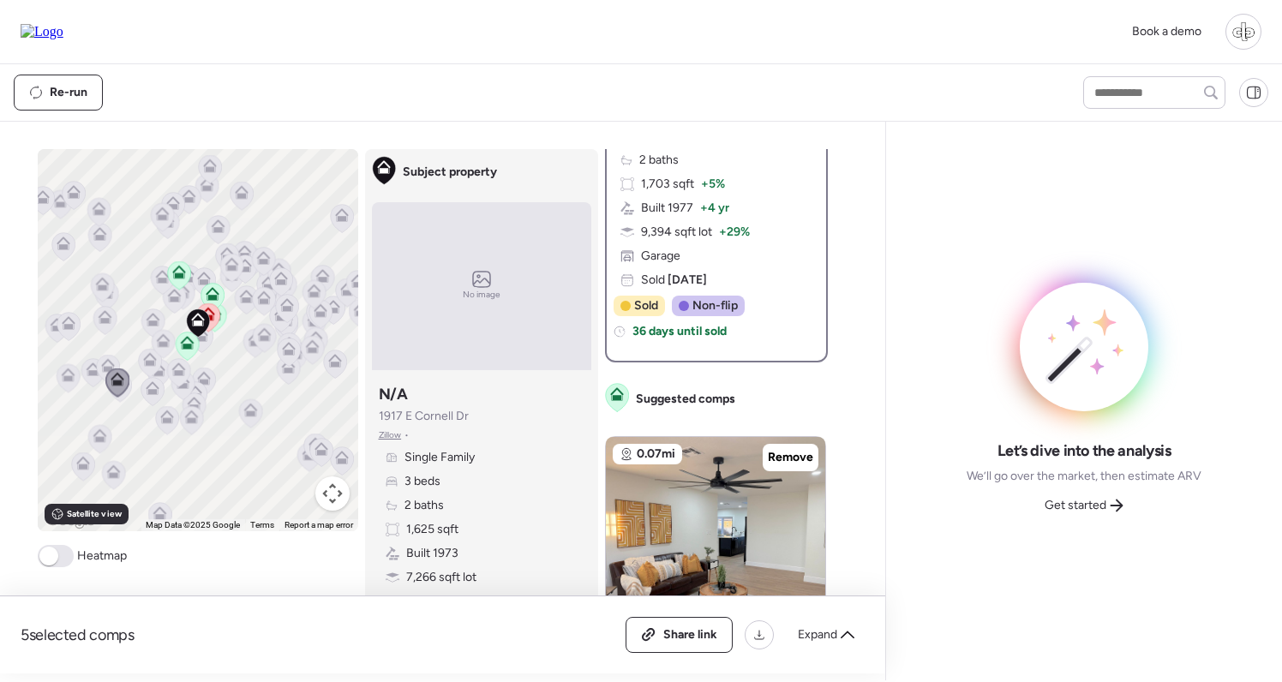
click at [188, 421] on icon at bounding box center [190, 420] width 11 height 5
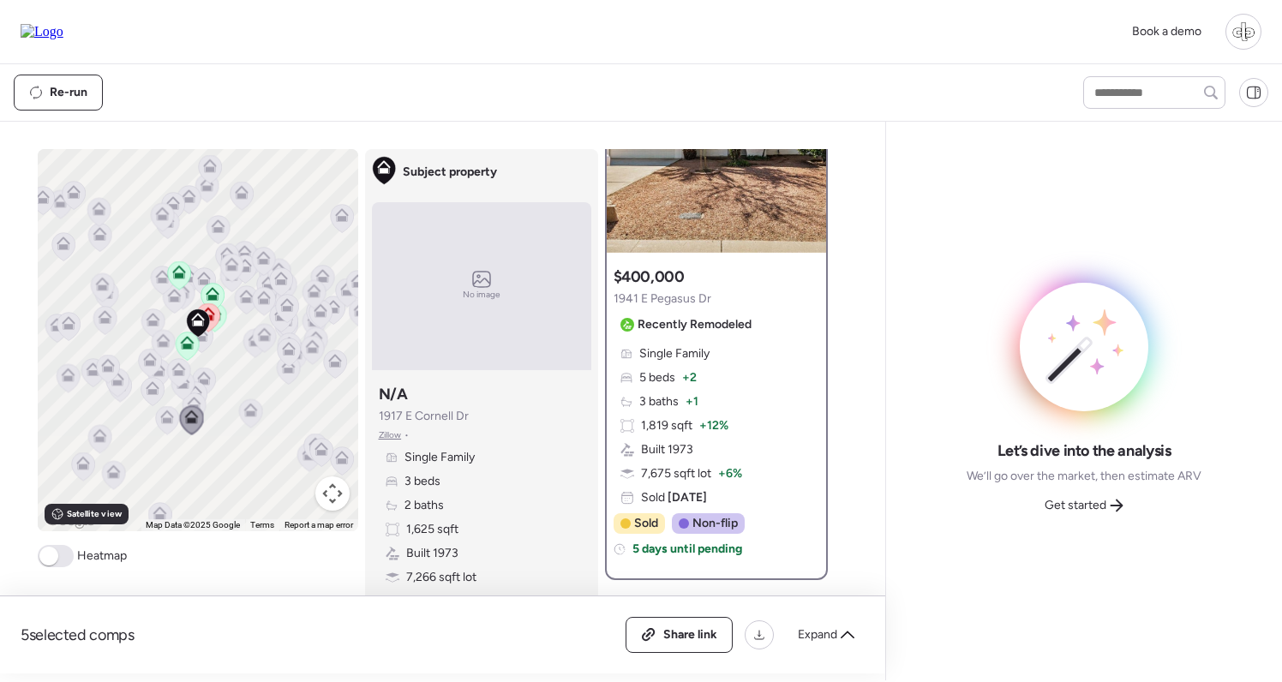
scroll to position [165, 0]
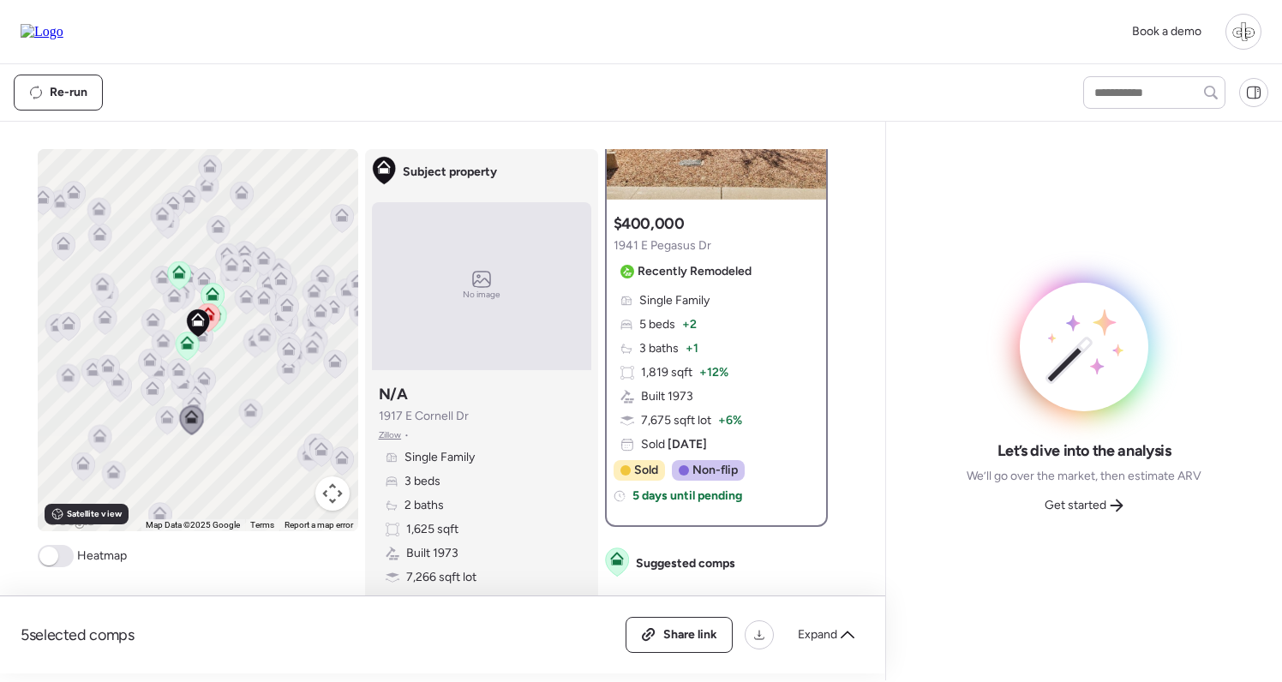
click at [249, 411] on icon at bounding box center [250, 411] width 14 height 14
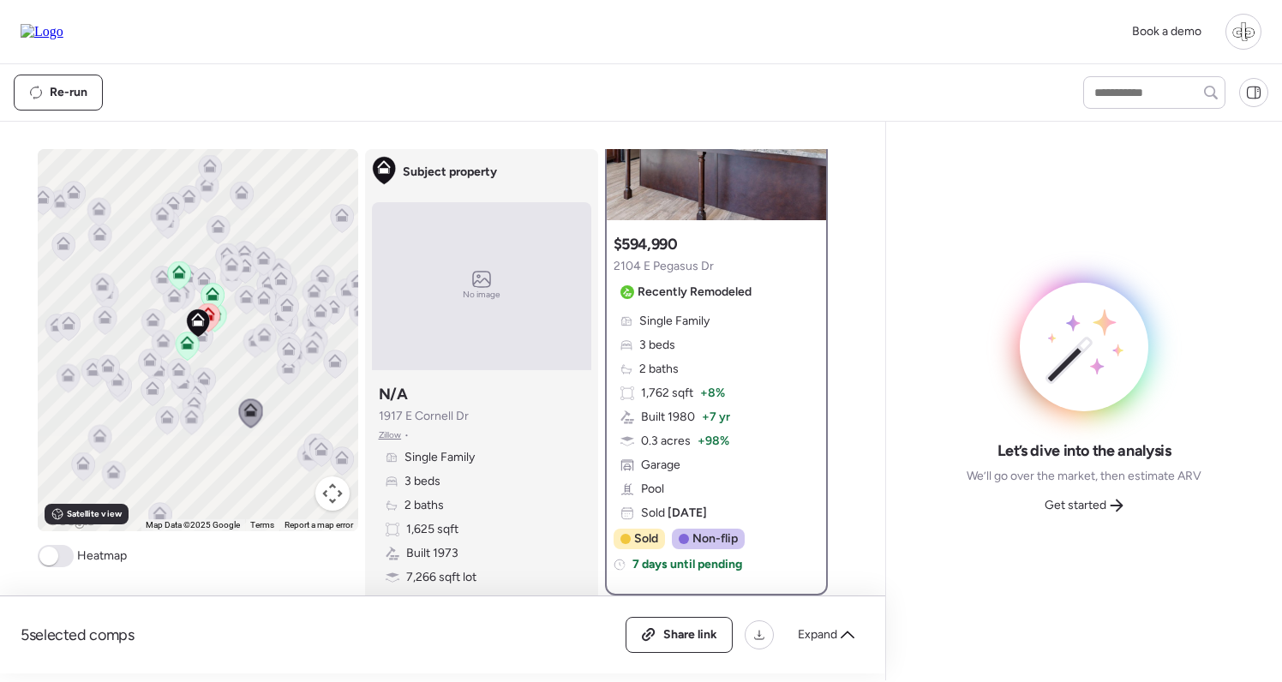
scroll to position [176, 0]
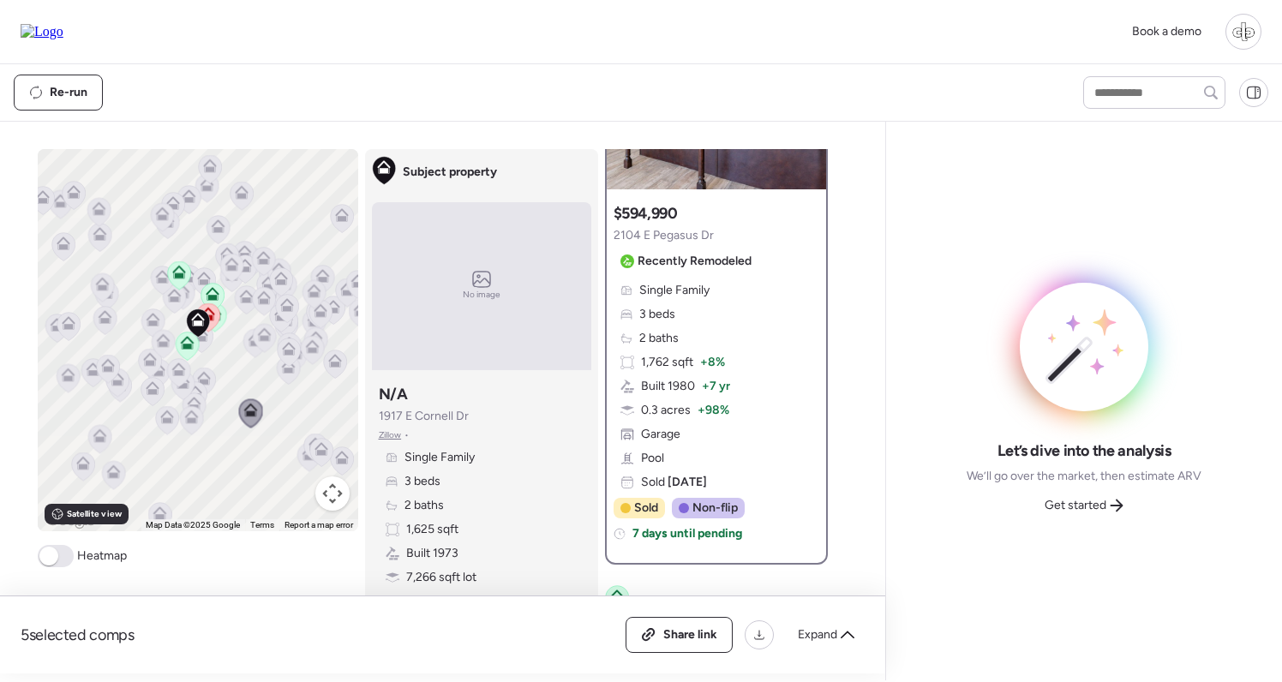
click at [705, 326] on div "Single Family 3 beds 2 baths 1,762 sqft + 8% Built 1980 + 7 yr 0.3 acres + 98% …" at bounding box center [717, 386] width 206 height 209
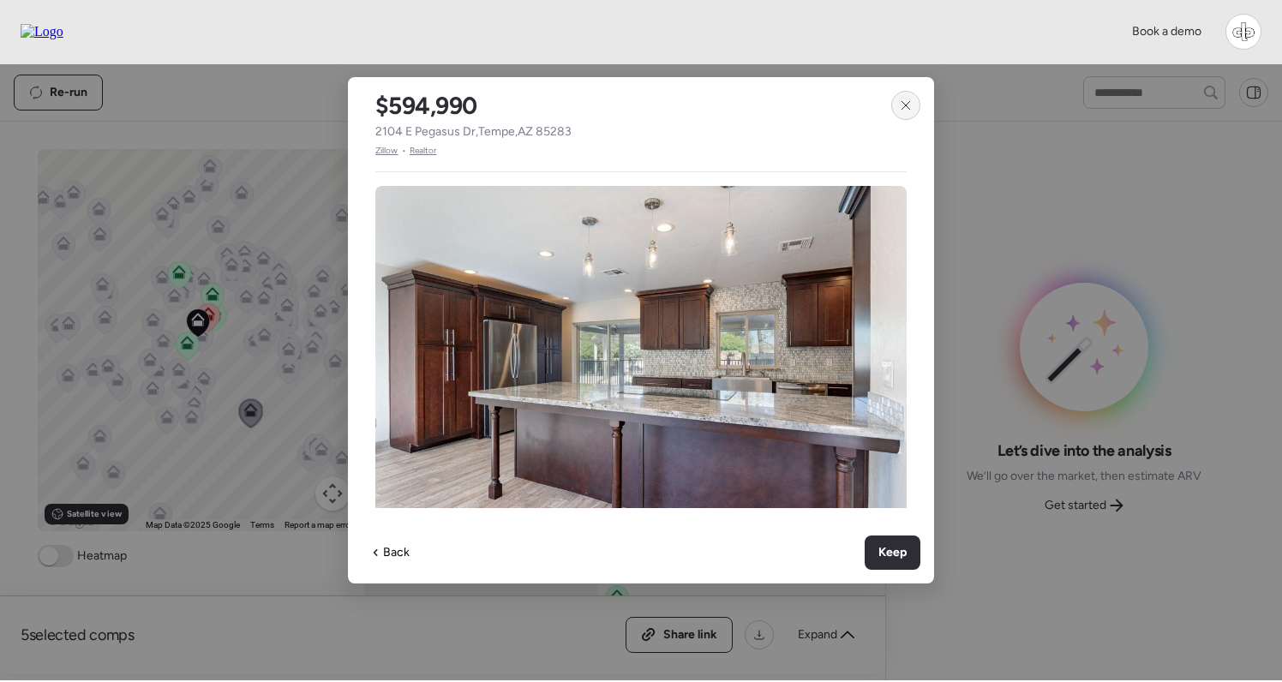
click at [900, 105] on icon at bounding box center [906, 106] width 14 height 14
